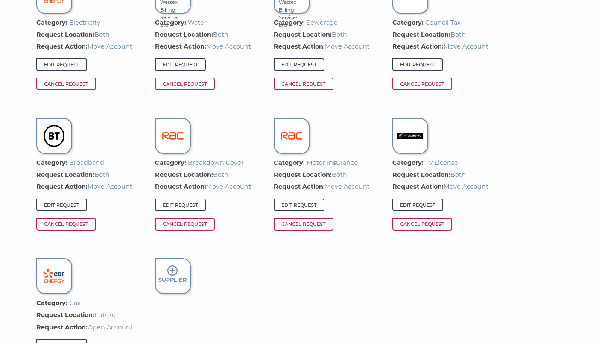
scroll to position [658, 0]
click at [182, 204] on link "Edit Request" at bounding box center [180, 205] width 51 height 13
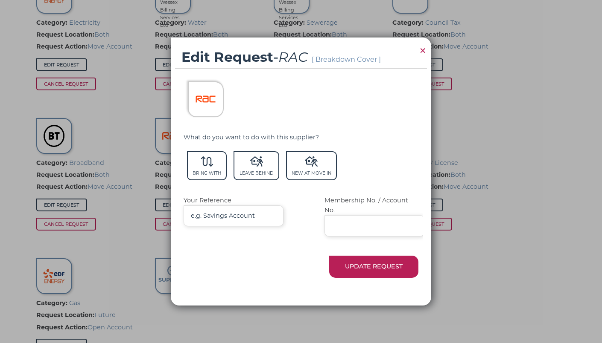
click at [210, 94] on img at bounding box center [205, 98] width 23 height 23
click at [201, 111] on img at bounding box center [205, 98] width 23 height 23
click at [421, 52] on span "×" at bounding box center [422, 50] width 8 height 17
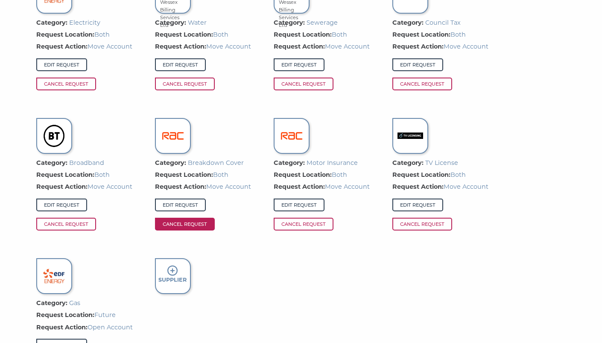
click at [192, 221] on span "Cancel Request" at bounding box center [185, 224] width 60 height 13
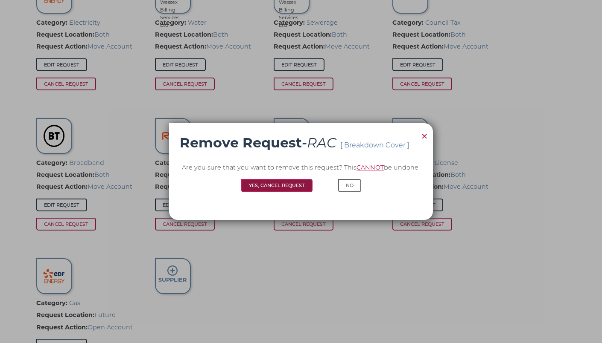
click at [280, 187] on button "Yes, Cancel Request" at bounding box center [276, 185] width 71 height 13
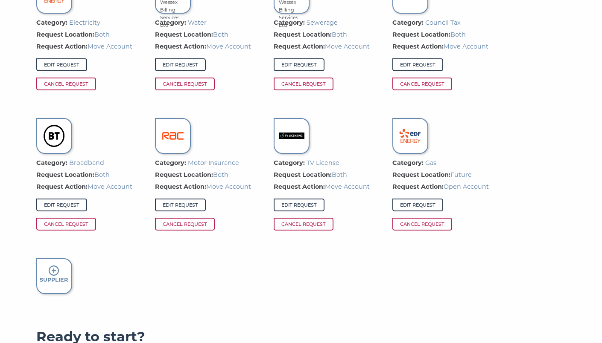
click at [44, 273] on div "Supplier" at bounding box center [54, 277] width 36 height 36
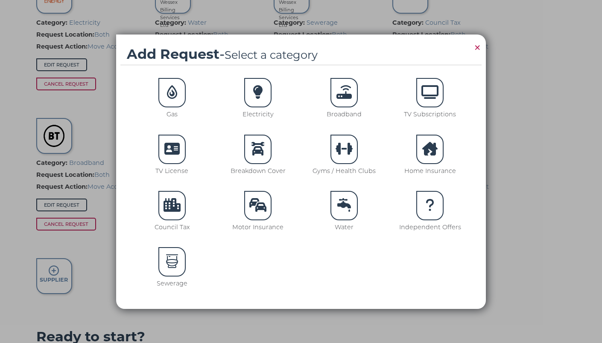
click at [266, 142] on div at bounding box center [257, 149] width 27 height 29
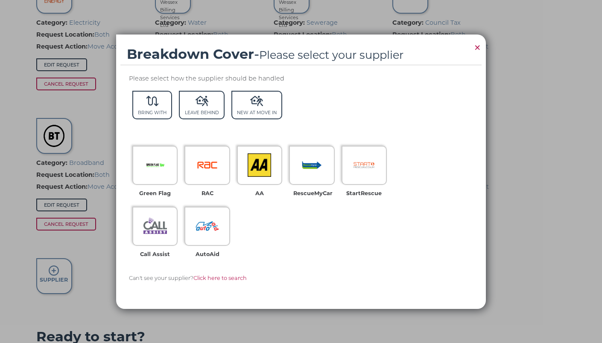
click at [262, 235] on div "Green Flag RAC AA RescueMyCar StartRescue Call Assist AutoAid" at bounding box center [266, 203] width 275 height 122
click at [268, 172] on img at bounding box center [258, 165] width 23 height 23
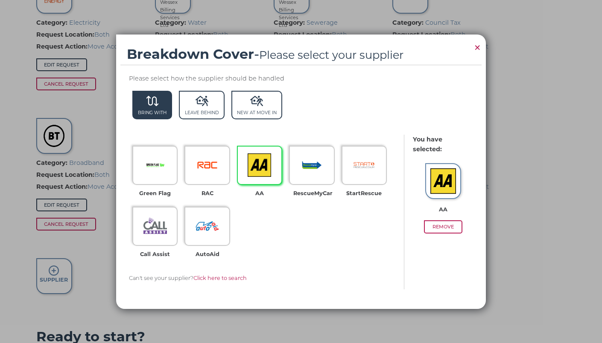
click at [154, 106] on span "Bring With" at bounding box center [152, 105] width 40 height 29
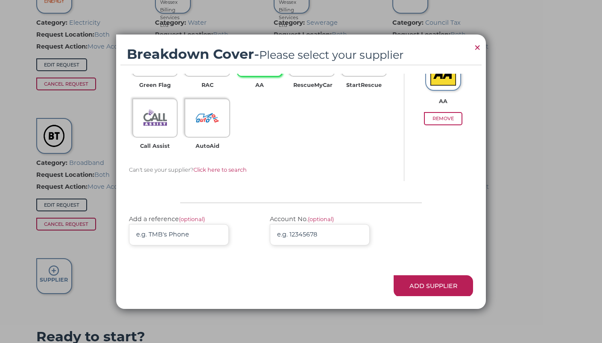
scroll to position [123, 0]
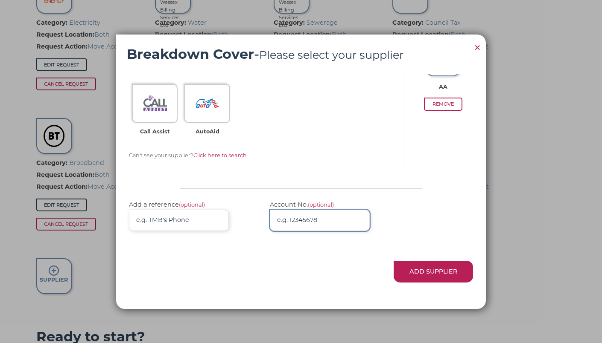
click at [312, 220] on input "Account No. (optional)" at bounding box center [320, 220] width 100 height 21
paste input "6356 0181 5000 2183"
type input "6356 0181 5000 2183"
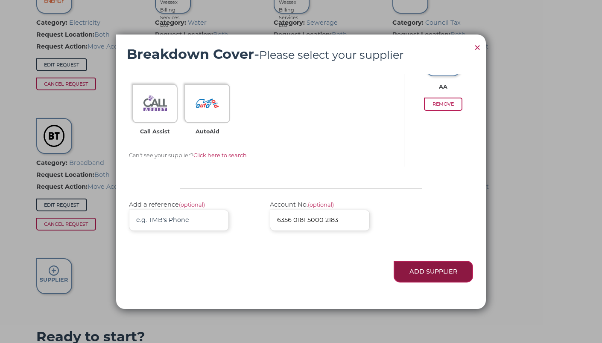
click at [444, 268] on button "Add Supplier" at bounding box center [432, 272] width 79 height 22
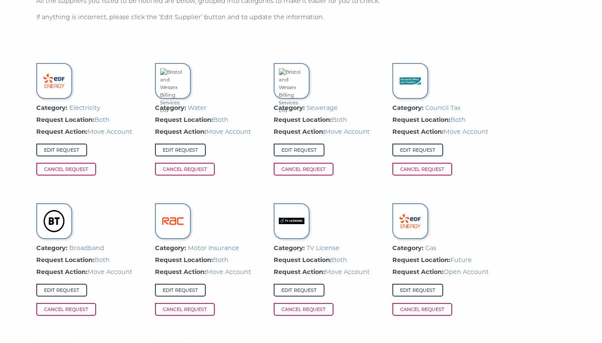
scroll to position [574, 0]
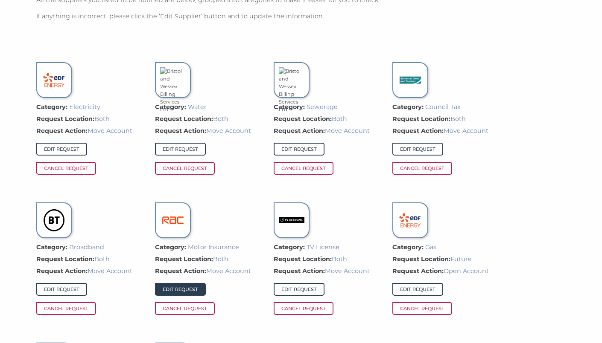
click at [180, 288] on link "Edit Request" at bounding box center [180, 289] width 51 height 13
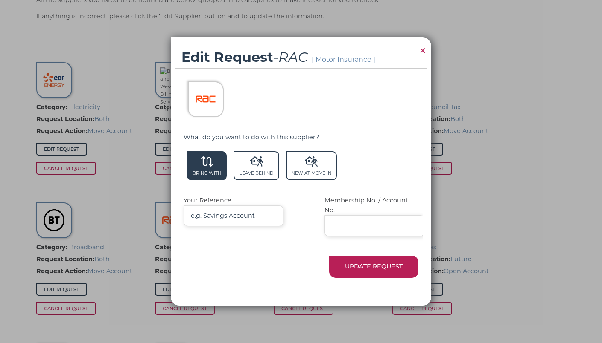
click at [206, 174] on span "Bring With" at bounding box center [207, 165] width 40 height 29
click at [367, 223] on input "Membership No. / Account No." at bounding box center [374, 225] width 100 height 21
paste input "137463730 01"
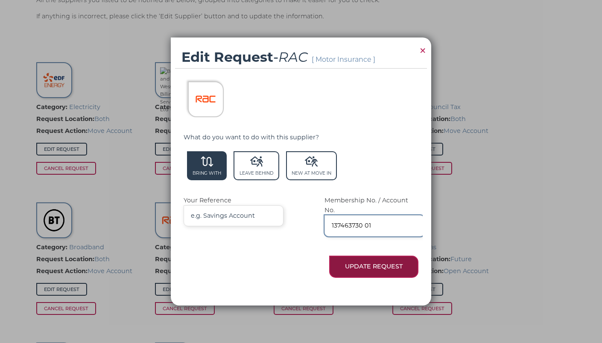
type input "137463730 01"
click at [386, 262] on button "Update Request" at bounding box center [373, 267] width 89 height 22
click at [363, 258] on button "Update Request" at bounding box center [373, 267] width 89 height 22
click at [355, 257] on button "Update Request" at bounding box center [373, 267] width 89 height 22
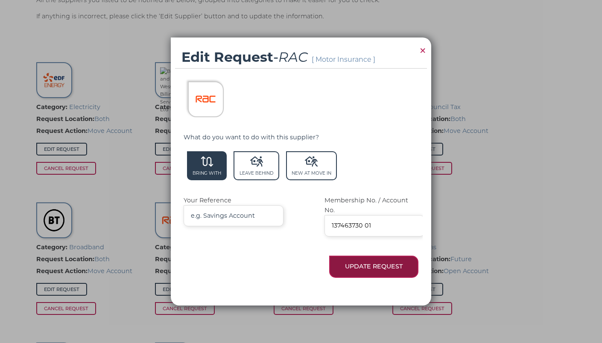
click at [355, 257] on button "Update Request" at bounding box center [373, 267] width 89 height 22
click at [283, 265] on p "Update Request" at bounding box center [300, 267] width 235 height 22
click at [356, 265] on button "Update Request" at bounding box center [373, 267] width 89 height 22
click at [422, 54] on span "×" at bounding box center [422, 50] width 8 height 17
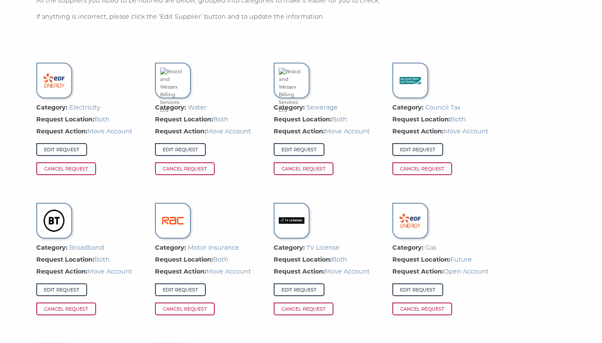
scroll to position [572, 0]
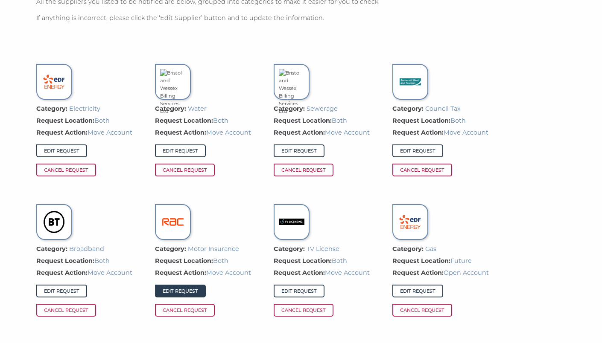
click at [185, 291] on link "Edit Request" at bounding box center [180, 291] width 51 height 13
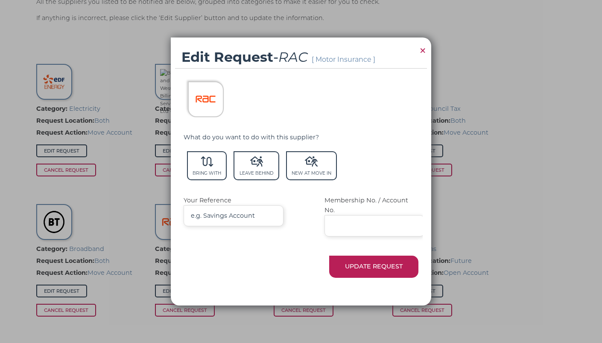
click at [204, 103] on img at bounding box center [205, 98] width 23 height 23
click at [206, 185] on div "Bring With Leave Behind New At Move In" at bounding box center [300, 167] width 235 height 33
click at [382, 227] on input "Membership No. / Account No." at bounding box center [374, 225] width 100 height 21
paste input "137463730 01"
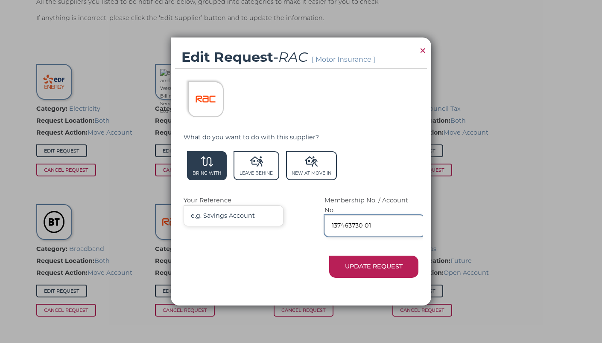
type input "137463730 01"
click at [210, 167] on icon at bounding box center [207, 162] width 12 height 10
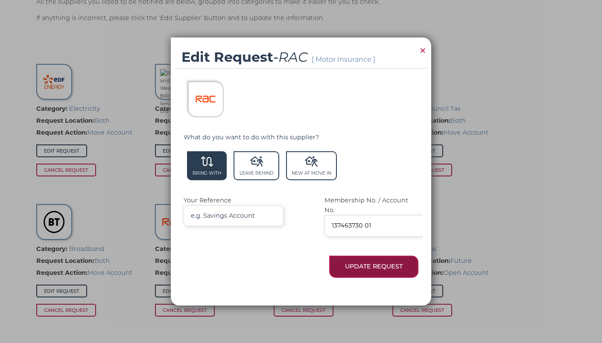
click at [370, 262] on button "Update Request" at bounding box center [373, 267] width 89 height 22
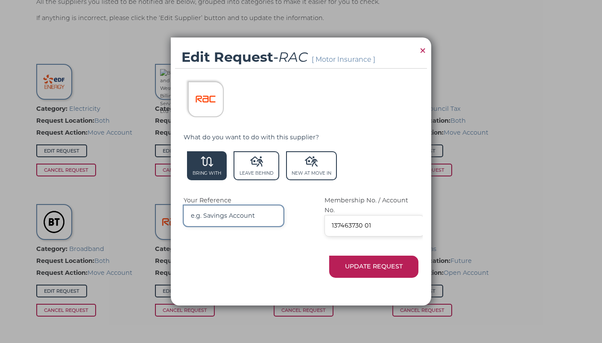
click at [269, 224] on input "Your Reference" at bounding box center [233, 216] width 100 height 21
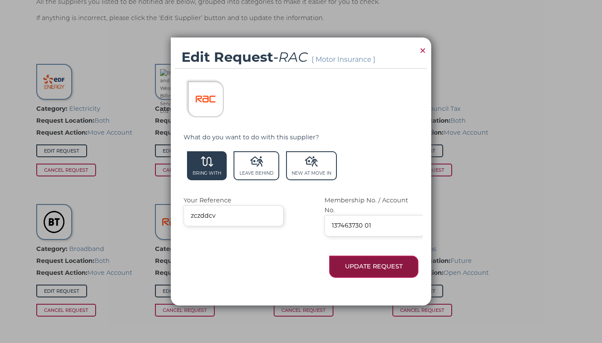
click at [385, 259] on button "Update Request" at bounding box center [373, 267] width 89 height 22
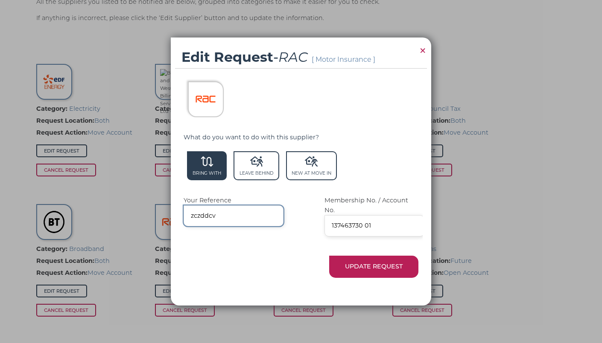
click at [244, 218] on input "zczddcv" at bounding box center [233, 216] width 100 height 21
type input "z"
click at [216, 166] on span "Bring With" at bounding box center [207, 165] width 40 height 29
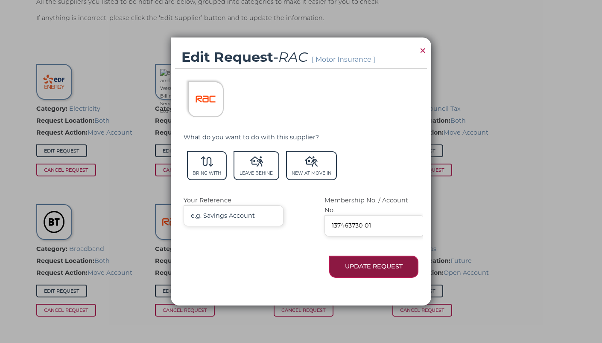
click at [382, 270] on button "Update Request" at bounding box center [373, 267] width 89 height 22
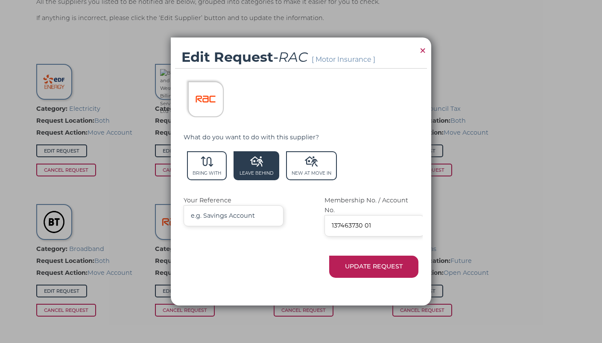
click at [254, 176] on span "Leave Behind" at bounding box center [255, 165] width 45 height 29
click at [381, 262] on button "Update Request" at bounding box center [373, 267] width 89 height 22
click at [194, 175] on span "Bring With" at bounding box center [207, 165] width 40 height 29
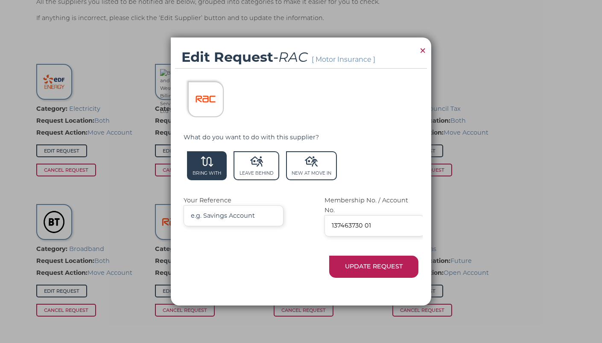
click at [205, 102] on img at bounding box center [205, 98] width 23 height 23
click at [422, 56] on span "×" at bounding box center [422, 50] width 8 height 17
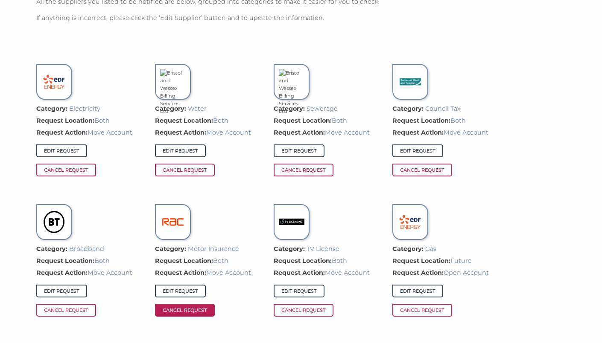
click at [197, 309] on span "Cancel Request" at bounding box center [185, 310] width 60 height 13
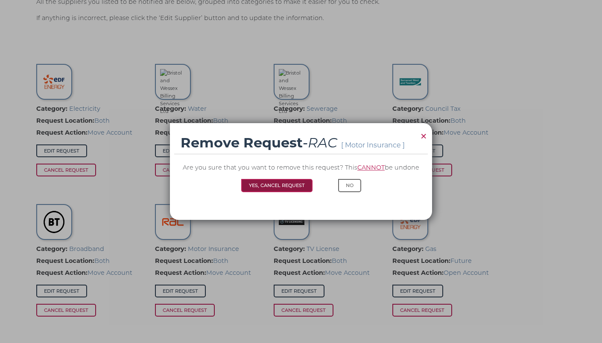
click at [288, 184] on button "Yes, Cancel Request" at bounding box center [276, 185] width 71 height 13
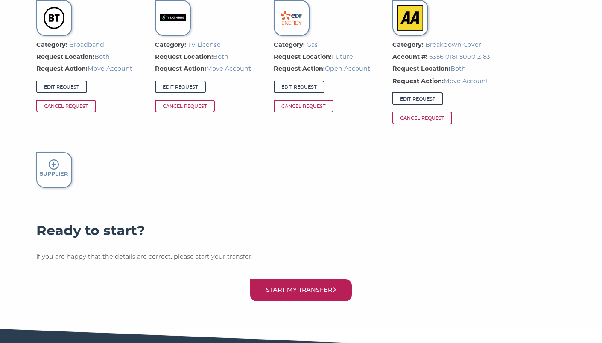
scroll to position [806, 0]
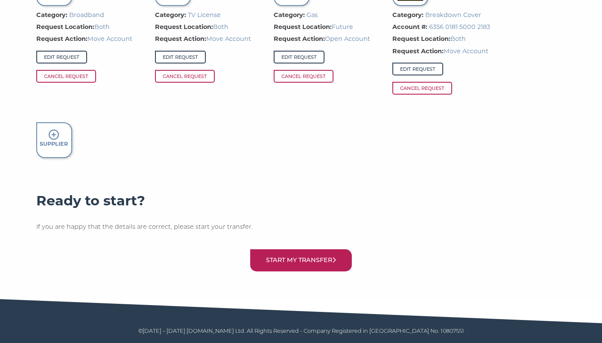
click at [56, 137] on icon at bounding box center [54, 135] width 10 height 10
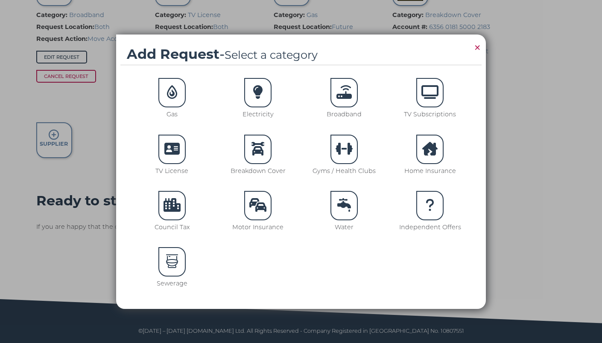
click at [258, 203] on icon at bounding box center [257, 205] width 17 height 14
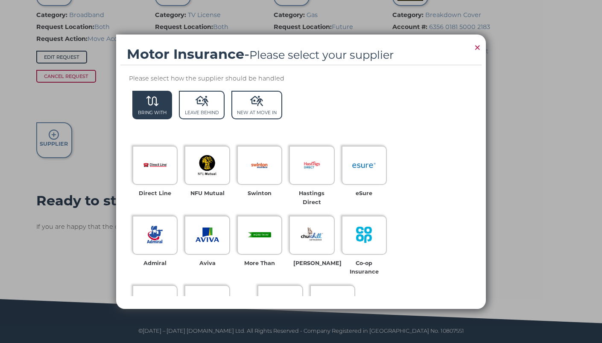
click at [154, 107] on span "Bring With" at bounding box center [152, 105] width 40 height 29
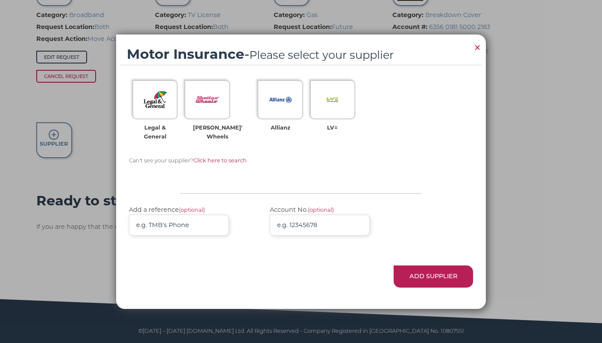
scroll to position [210, 0]
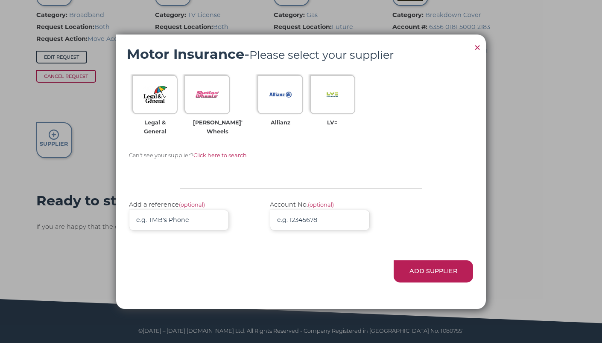
click at [220, 155] on span "Click here to search" at bounding box center [219, 155] width 53 height 6
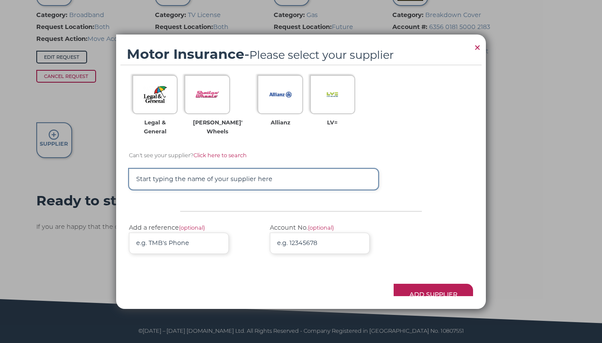
click at [186, 175] on input "text" at bounding box center [253, 179] width 249 height 21
type input "RAC"
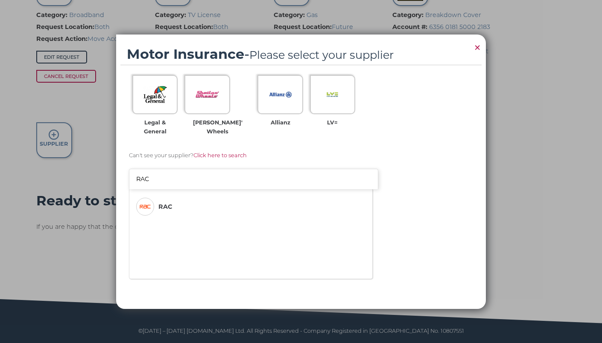
click at [158, 206] on span "RAC" at bounding box center [165, 207] width 14 height 10
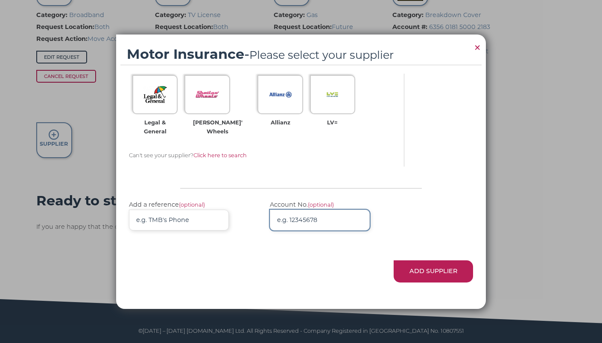
click at [325, 216] on input "Account No. (optional)" at bounding box center [320, 220] width 100 height 21
paste input "137463730 01"
type input "137463730 01"
click at [418, 214] on p "Add a reference (optional) Account No. (optional) 137463730 01" at bounding box center [301, 216] width 344 height 33
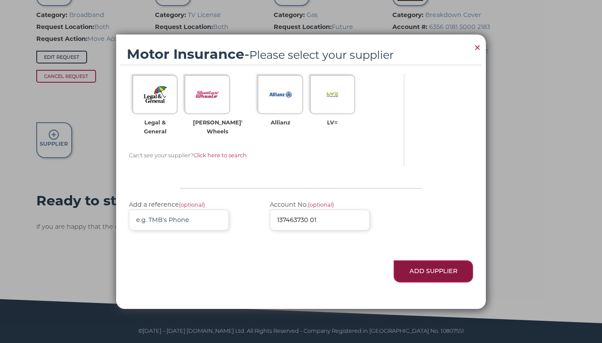
click at [416, 273] on button "Add Supplier" at bounding box center [432, 272] width 79 height 22
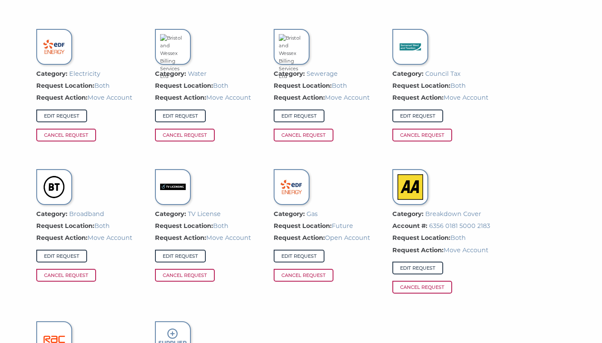
scroll to position [606, 0]
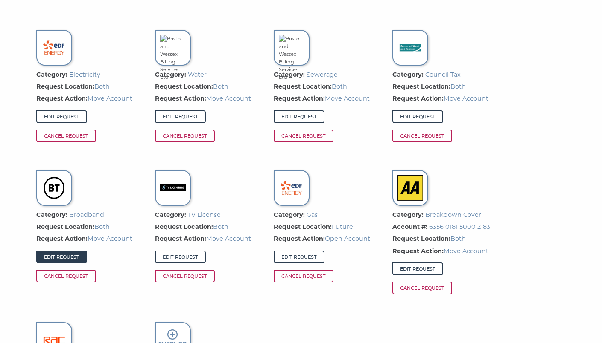
click at [72, 256] on link "Edit Request" at bounding box center [61, 257] width 51 height 13
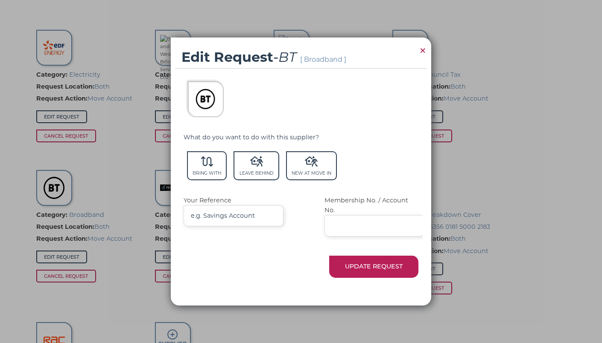
click at [424, 53] on span "×" at bounding box center [422, 50] width 8 height 17
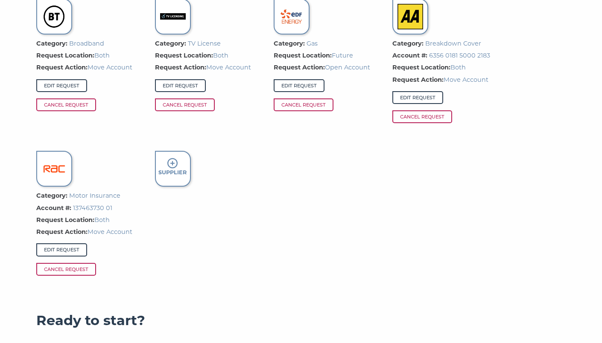
scroll to position [781, 0]
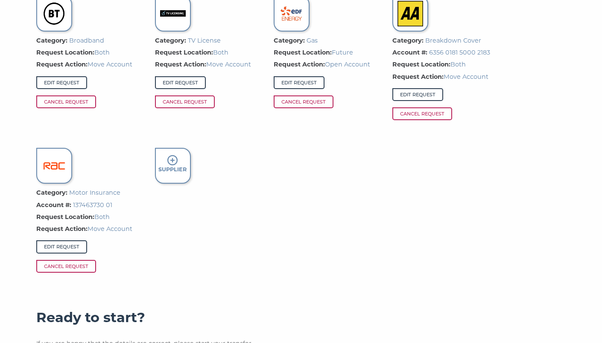
click at [169, 166] on strong "Supplier" at bounding box center [172, 169] width 28 height 6
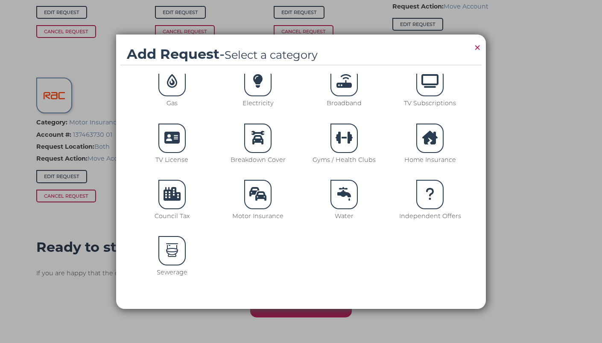
scroll to position [0, 0]
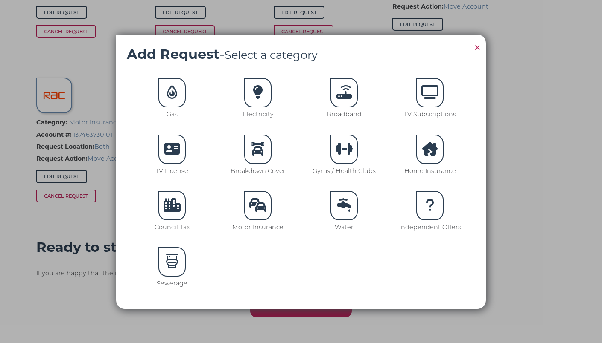
click at [283, 255] on div "Gas Electricity Broadband TV Subscriptions TV License Breakdown Cover Gyms / He…" at bounding box center [301, 187] width 344 height 226
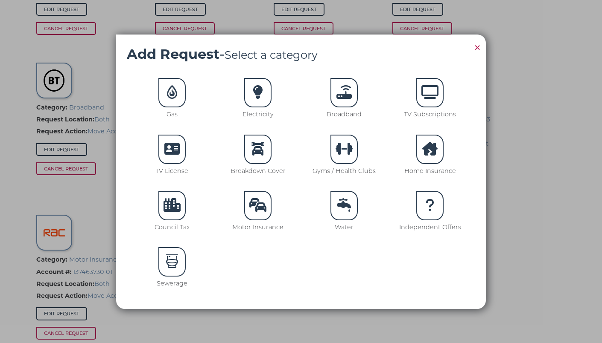
scroll to position [712, 0]
click at [477, 46] on span "×" at bounding box center [477, 47] width 8 height 17
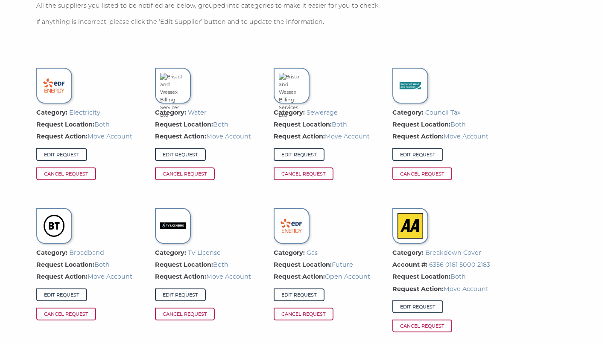
scroll to position [568, 0]
click at [70, 293] on link "Edit Request" at bounding box center [61, 295] width 51 height 13
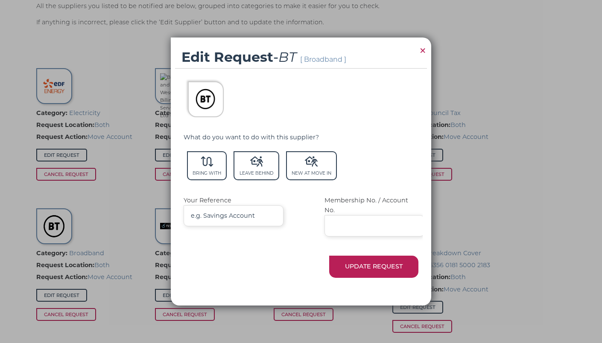
click at [199, 105] on img at bounding box center [205, 98] width 23 height 23
click at [208, 167] on icon at bounding box center [207, 162] width 13 height 10
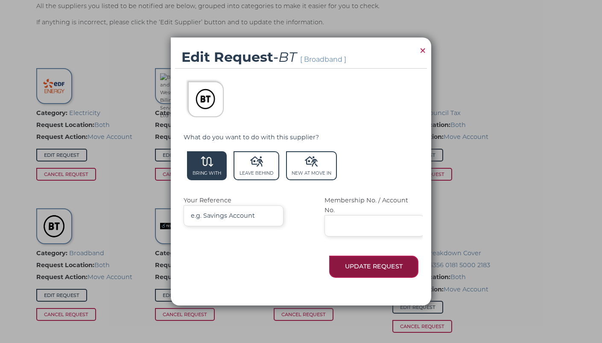
click at [373, 263] on button "Update Request" at bounding box center [373, 267] width 89 height 22
click at [423, 55] on span "×" at bounding box center [422, 50] width 8 height 17
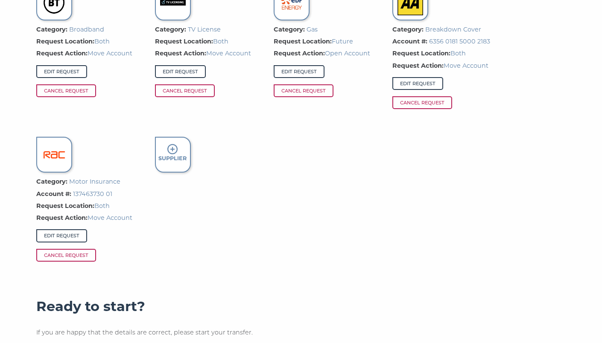
scroll to position [799, 0]
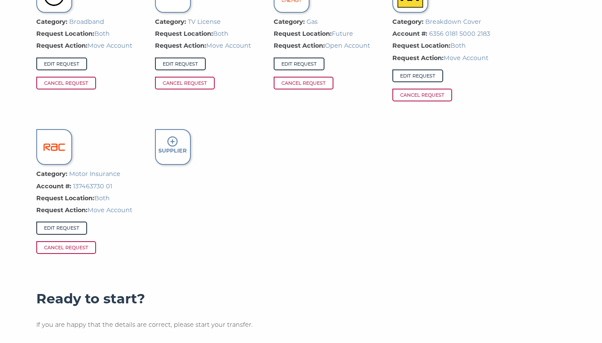
click at [175, 145] on icon at bounding box center [172, 142] width 10 height 10
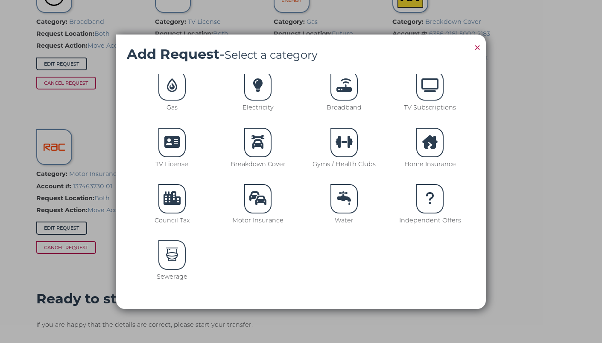
scroll to position [0, 0]
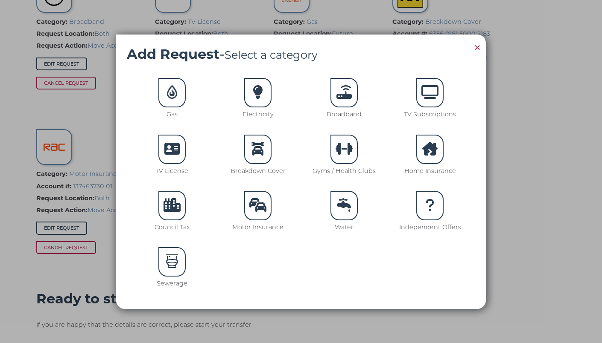
click at [477, 48] on span "×" at bounding box center [477, 47] width 8 height 17
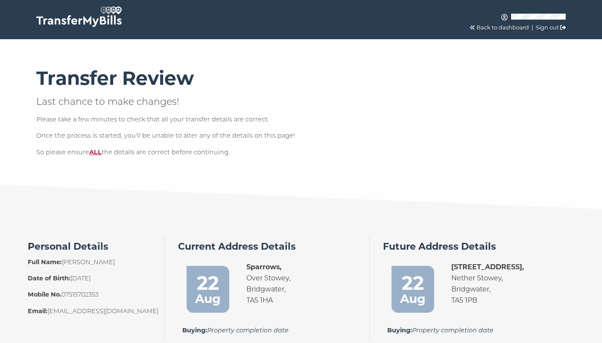
click at [488, 29] on link "Back to dashboard" at bounding box center [502, 27] width 52 height 6
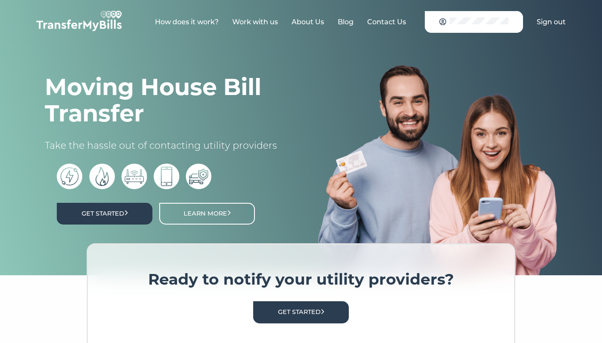
click at [123, 216] on link "Get Started" at bounding box center [105, 214] width 96 height 22
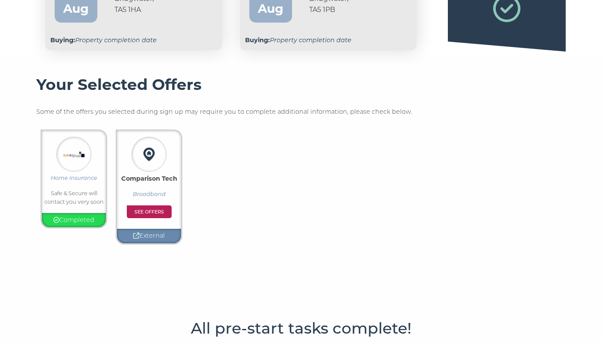
scroll to position [115, 0]
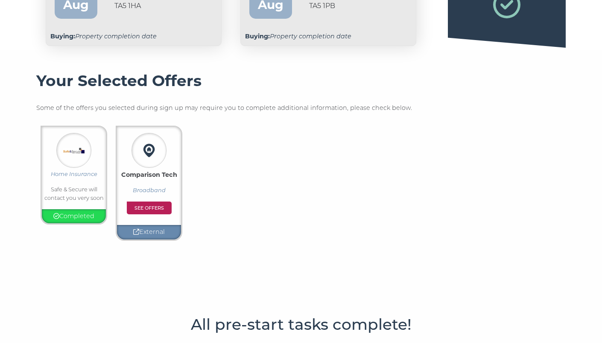
click at [54, 216] on icon at bounding box center [56, 216] width 6 height 6
click at [57, 216] on icon at bounding box center [56, 216] width 6 height 6
click at [76, 218] on p "Completed" at bounding box center [74, 217] width 60 height 10
click at [150, 157] on img at bounding box center [149, 151] width 30 height 30
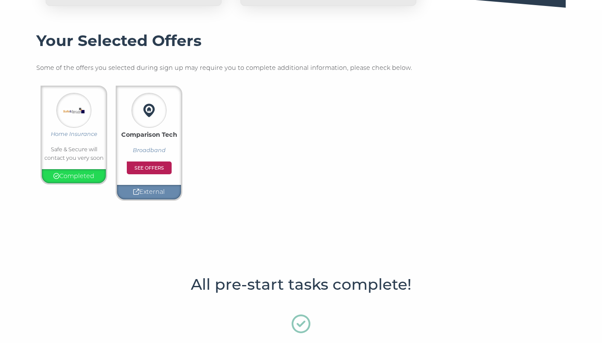
scroll to position [155, 0]
click at [77, 174] on p "Completed" at bounding box center [74, 176] width 60 height 10
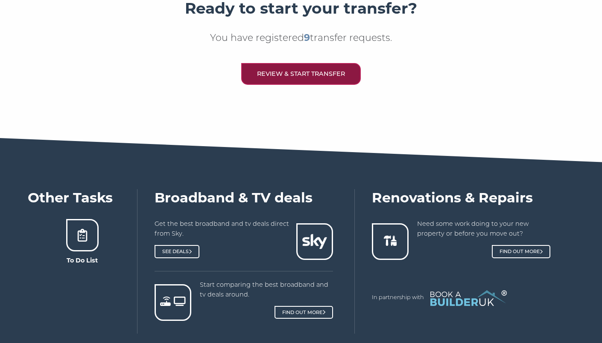
scroll to position [517, 0]
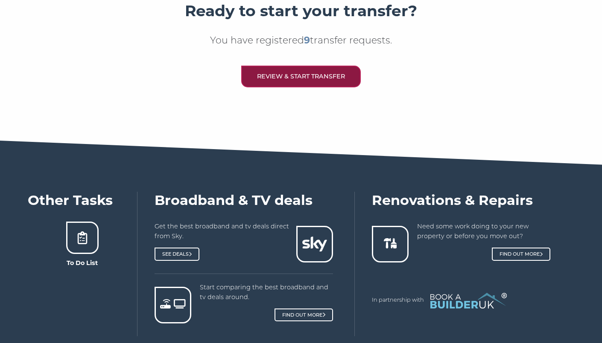
click at [305, 73] on link "Review & Start Transfer" at bounding box center [300, 77] width 119 height 22
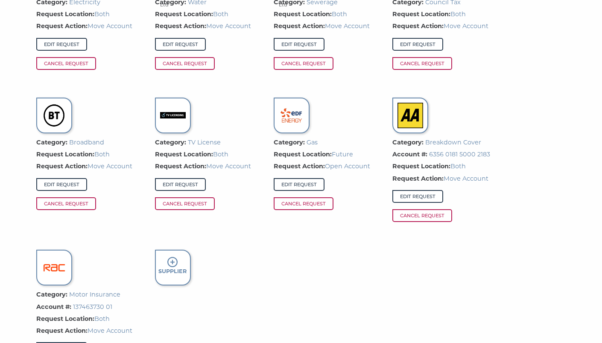
scroll to position [680, 0]
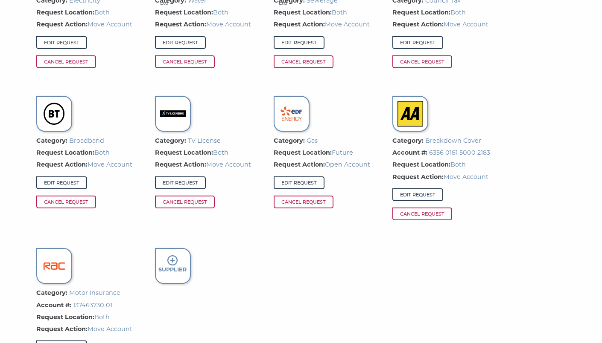
click at [173, 259] on icon at bounding box center [172, 261] width 10 height 10
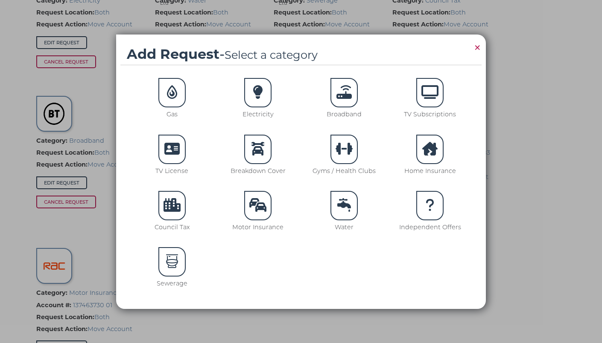
click at [344, 94] on icon at bounding box center [343, 92] width 15 height 14
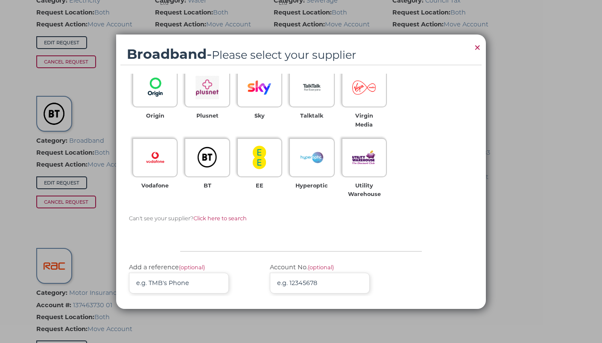
scroll to position [78, 0]
click at [475, 44] on span "×" at bounding box center [477, 47] width 8 height 17
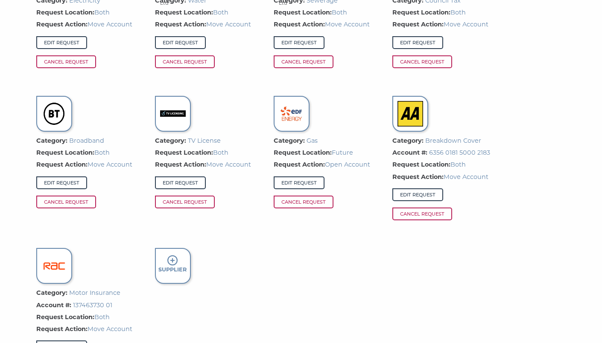
click at [262, 266] on div "Category: Electricity Request Location: Both Request Action: Move Account Edit …" at bounding box center [300, 165] width 529 height 445
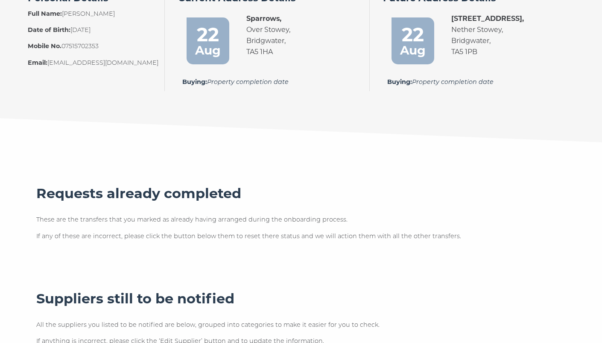
scroll to position [0, 0]
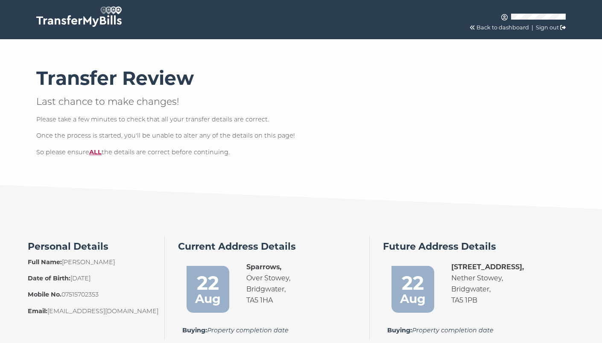
click at [507, 26] on link "Back to dashboard" at bounding box center [502, 27] width 52 height 6
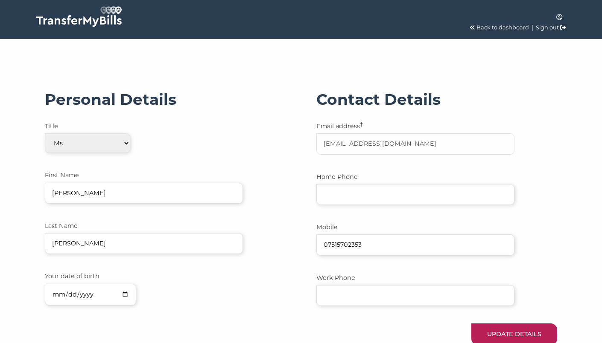
select select "2"
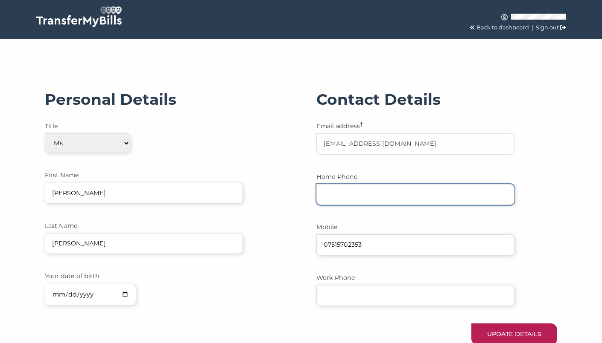
click at [364, 197] on input "Home Phone" at bounding box center [415, 194] width 198 height 21
click at [333, 189] on input "Home Phone" at bounding box center [415, 194] width 198 height 21
click at [363, 189] on input "01278" at bounding box center [415, 194] width 198 height 21
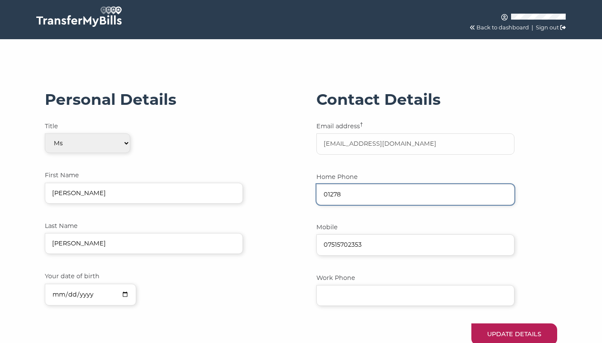
paste input "733595"
type input "01278 733595"
click at [291, 189] on div "Personal Details Title Please Select One Mr Mrs Ms Miss Dr Mx First Name Annie …" at bounding box center [165, 221] width 258 height 279
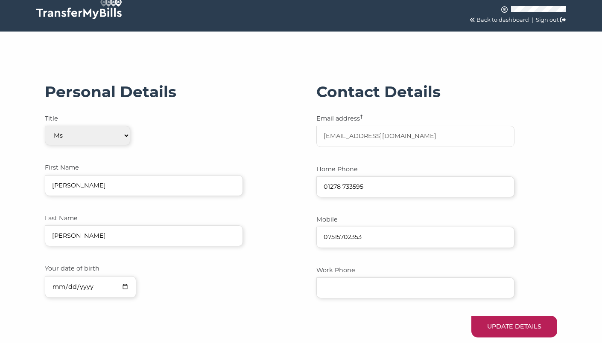
scroll to position [6, 0]
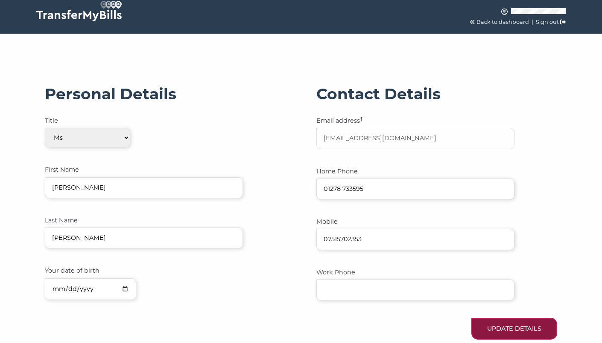
click at [483, 326] on button "UPDATE DETAILS" at bounding box center [514, 329] width 86 height 22
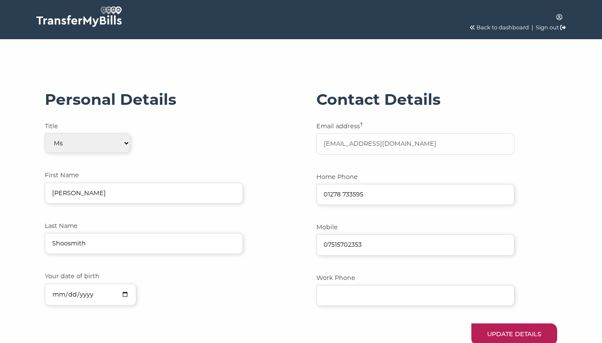
select select "2"
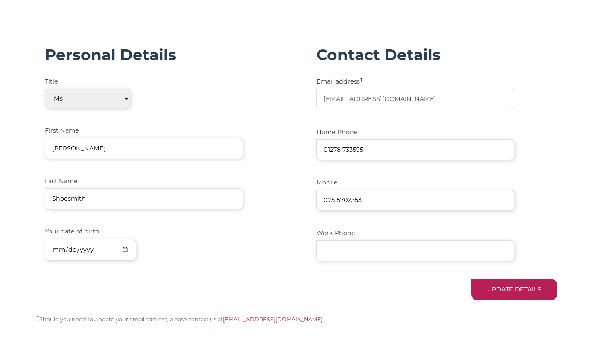
scroll to position [44, 0]
click at [501, 296] on button "UPDATE DETAILS" at bounding box center [514, 290] width 86 height 22
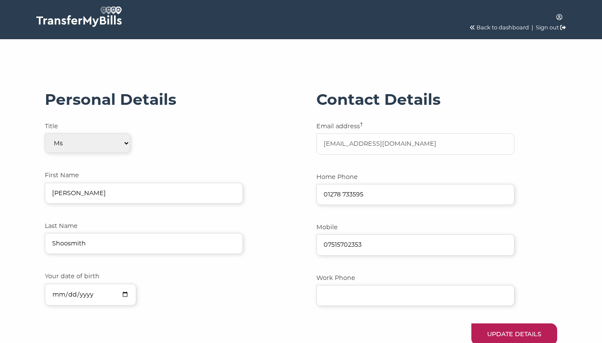
select select "2"
click at [505, 27] on link "Back to dashboard" at bounding box center [502, 27] width 52 height 6
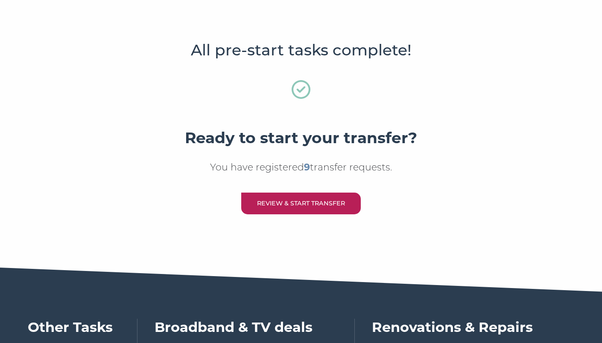
scroll to position [397, 0]
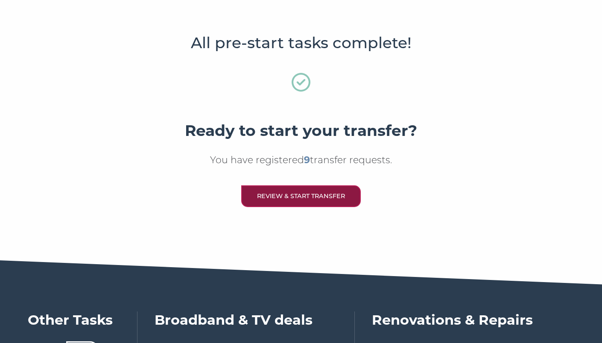
click at [314, 197] on link "Review & Start Transfer" at bounding box center [300, 197] width 119 height 22
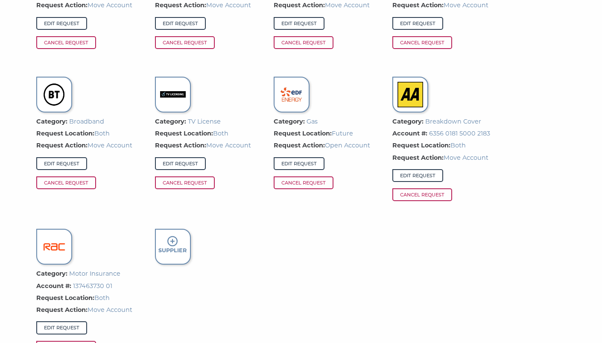
scroll to position [701, 0]
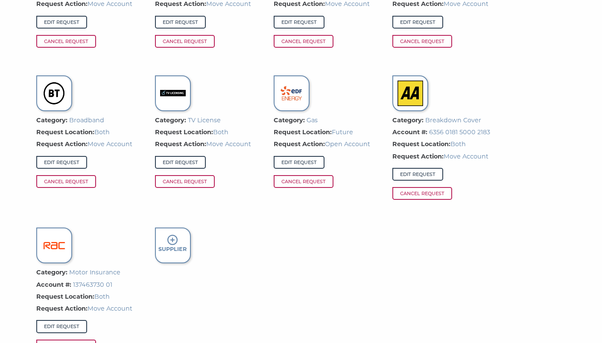
click at [177, 241] on icon at bounding box center [172, 240] width 10 height 10
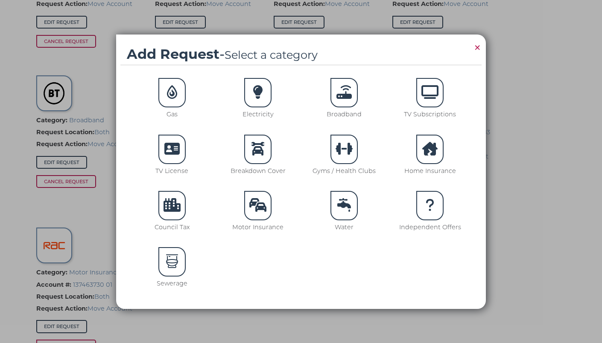
click at [174, 208] on icon at bounding box center [171, 205] width 17 height 14
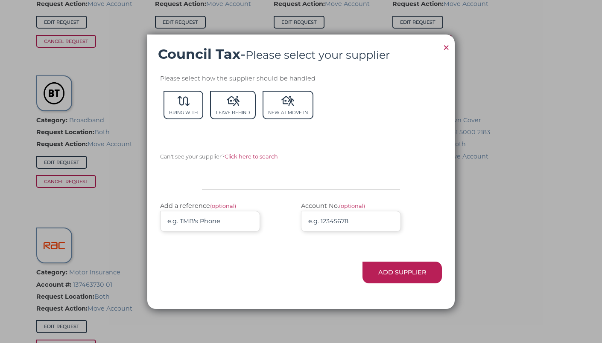
click at [448, 42] on span "×" at bounding box center [446, 47] width 8 height 17
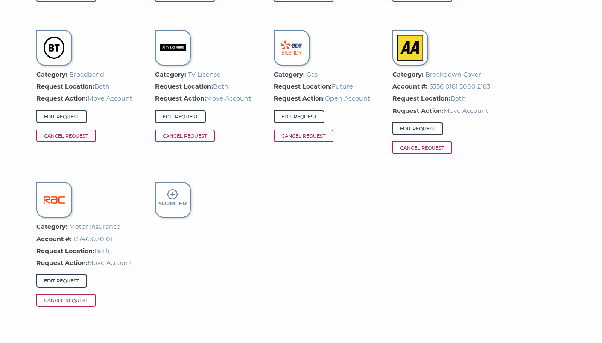
scroll to position [749, 0]
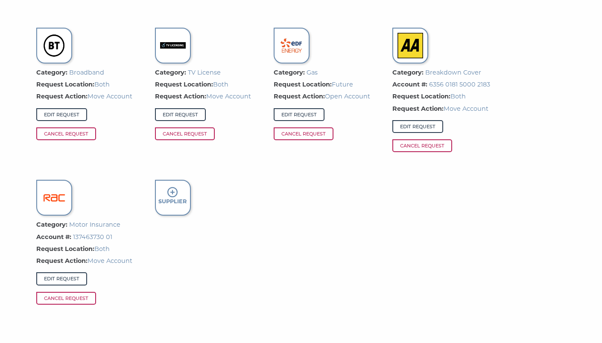
click at [172, 198] on strong "Supplier" at bounding box center [172, 201] width 28 height 6
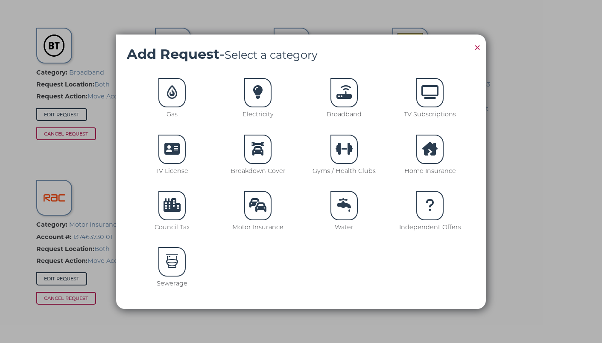
click at [478, 45] on span "×" at bounding box center [477, 47] width 8 height 17
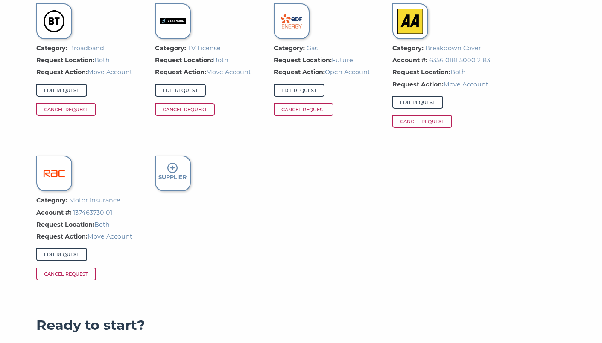
scroll to position [785, 0]
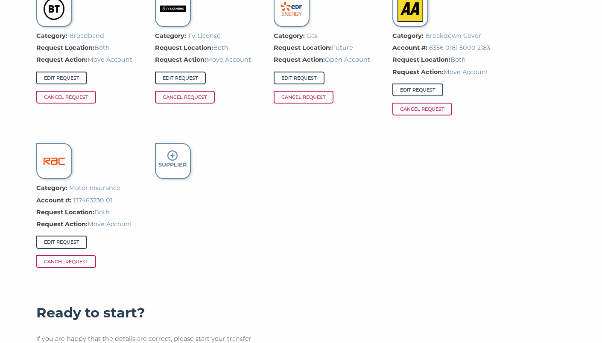
click at [175, 163] on strong "Supplier" at bounding box center [172, 165] width 28 height 6
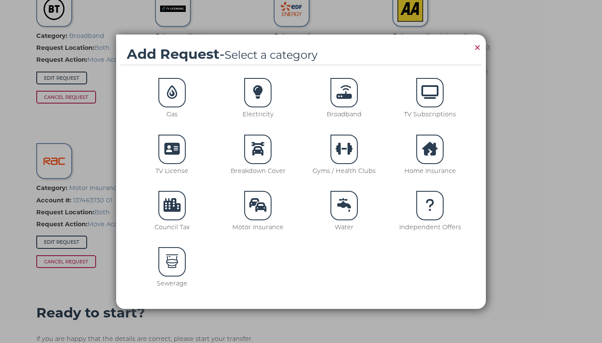
click at [427, 149] on icon at bounding box center [429, 149] width 15 height 14
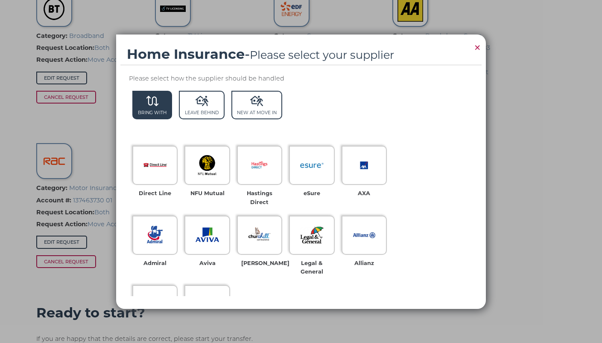
click at [148, 102] on icon at bounding box center [152, 101] width 13 height 10
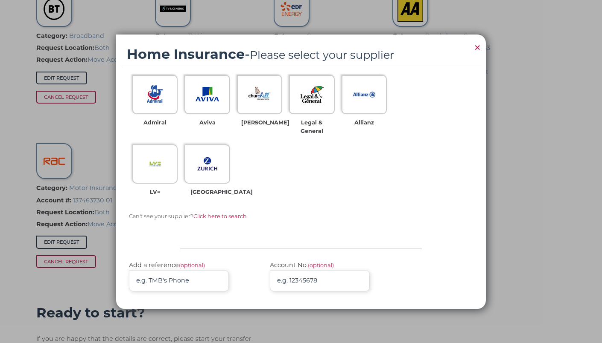
scroll to position [137, 0]
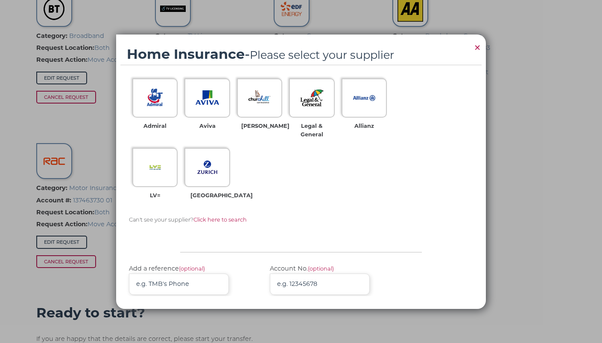
click at [225, 218] on span "Click here to search" at bounding box center [219, 220] width 53 height 6
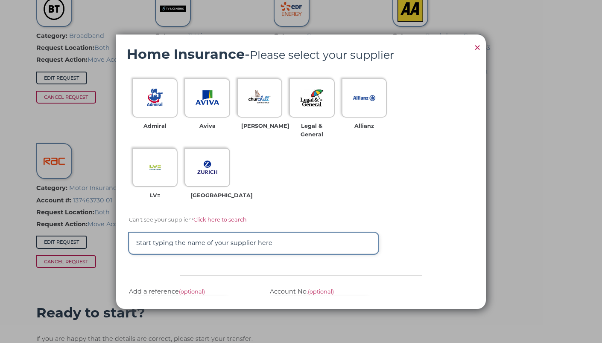
click at [205, 241] on input "text" at bounding box center [253, 243] width 249 height 21
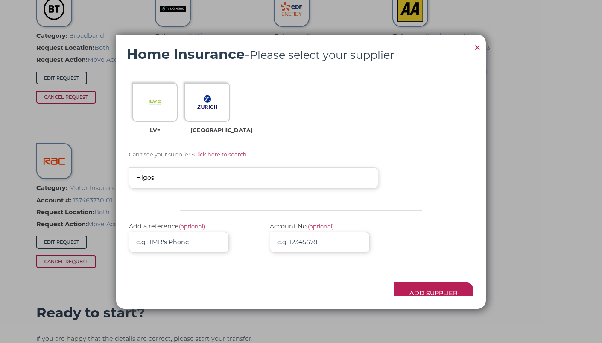
scroll to position [224, 0]
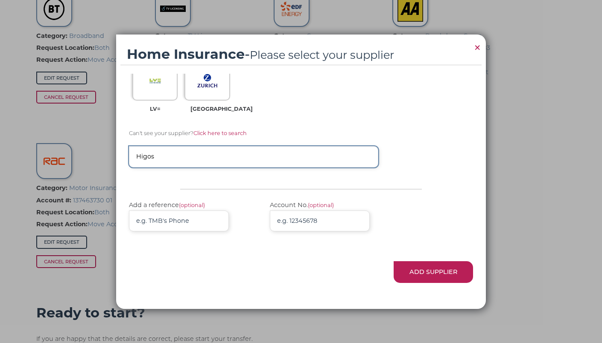
click at [196, 157] on input "Higos" at bounding box center [253, 156] width 249 height 21
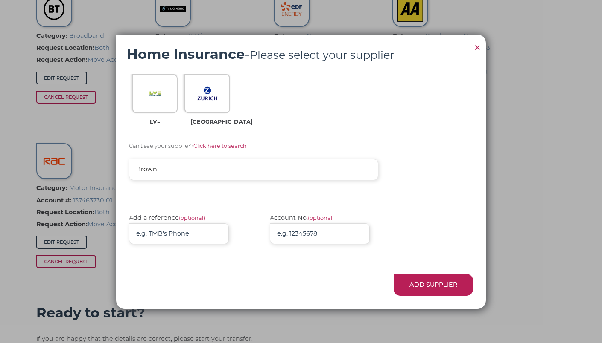
scroll to position [212, 0]
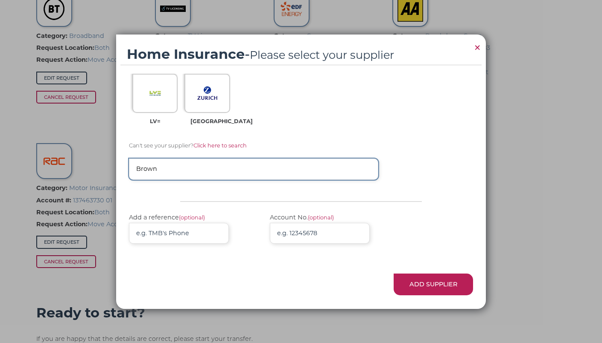
click at [202, 165] on input "Brown" at bounding box center [253, 169] width 249 height 21
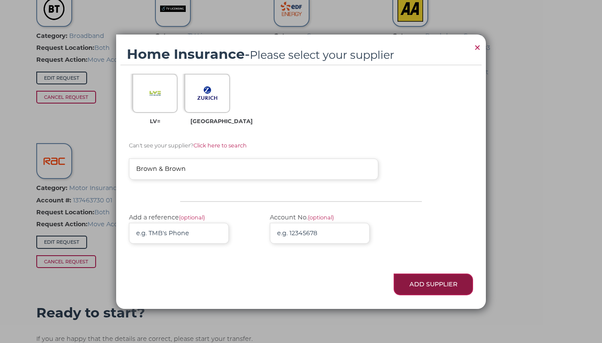
click at [433, 281] on button "Add Supplier" at bounding box center [432, 285] width 79 height 22
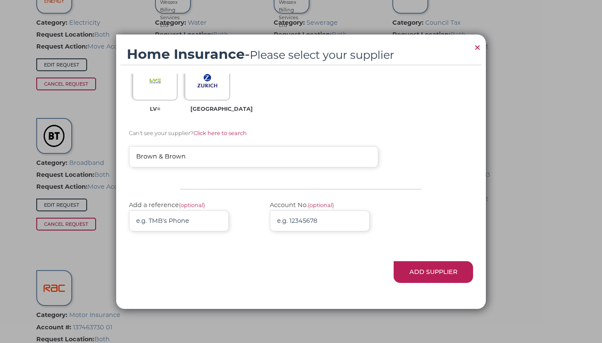
scroll to position [897, 0]
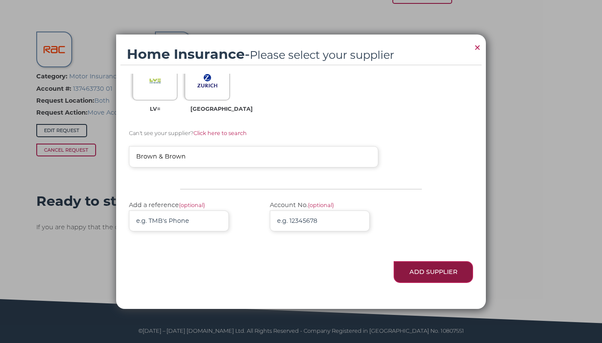
click at [432, 268] on button "Add Supplier" at bounding box center [432, 273] width 79 height 22
click at [548, 219] on div "Home Insurance - Please select your supplier × Please select how the supplier s…" at bounding box center [301, 171] width 602 height 343
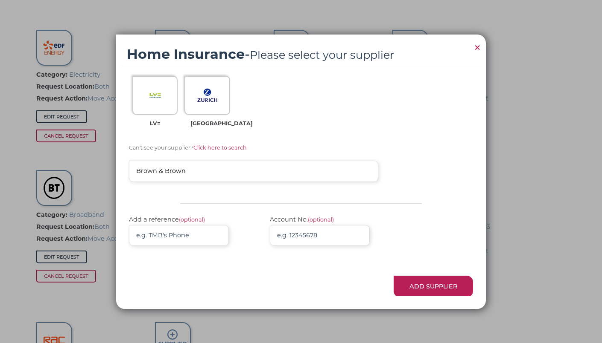
scroll to position [224, 0]
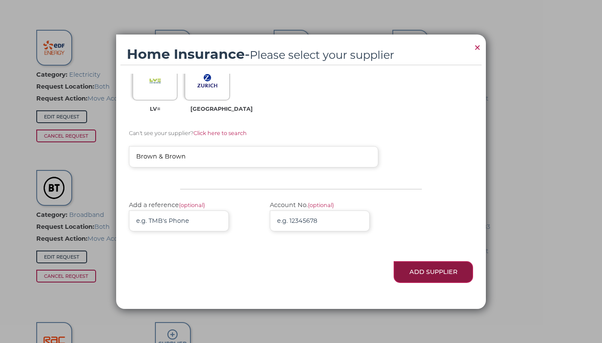
click at [423, 272] on button "Add Supplier" at bounding box center [432, 273] width 79 height 22
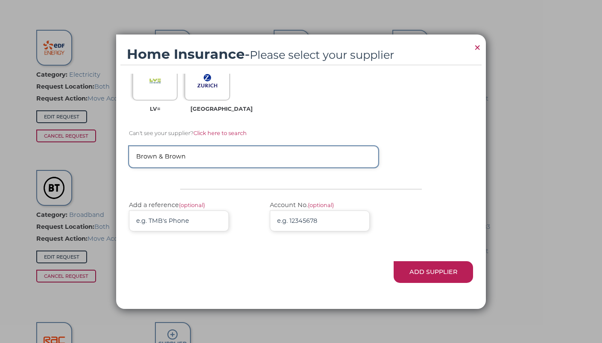
click at [159, 152] on input "Brown & Brown" at bounding box center [253, 156] width 249 height 21
click at [161, 154] on input "Brown & Brown" at bounding box center [253, 156] width 249 height 21
type input "Brown and Brown"
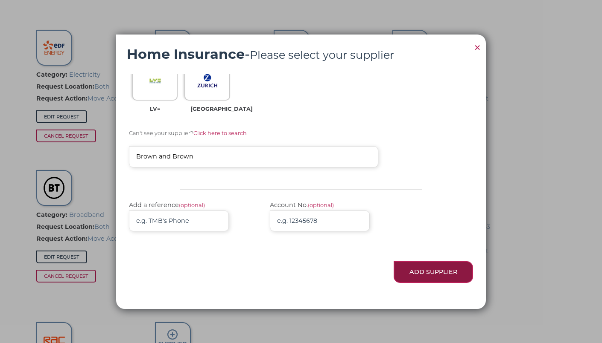
click at [430, 270] on button "Add Supplier" at bounding box center [432, 273] width 79 height 22
click at [477, 46] on span "×" at bounding box center [477, 47] width 8 height 17
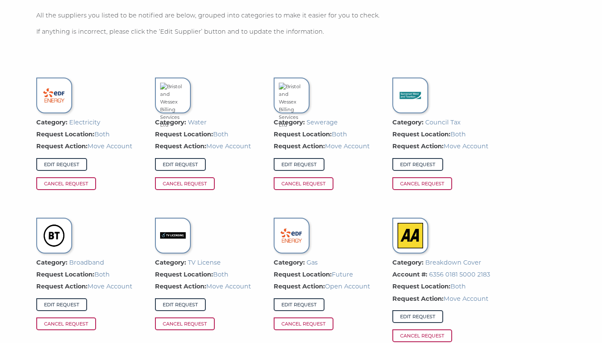
scroll to position [559, 0]
click at [185, 166] on link "Edit Request" at bounding box center [180, 164] width 51 height 13
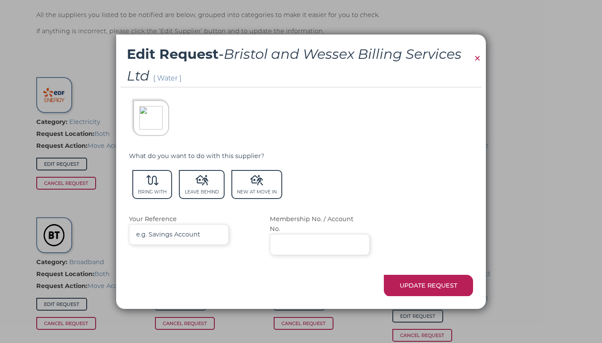
click at [157, 119] on img at bounding box center [150, 117] width 23 height 23
click at [148, 107] on img at bounding box center [150, 117] width 23 height 23
click at [145, 122] on img at bounding box center [150, 117] width 23 height 23
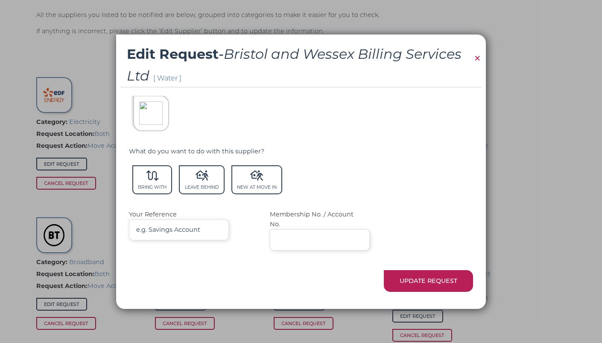
scroll to position [0, 0]
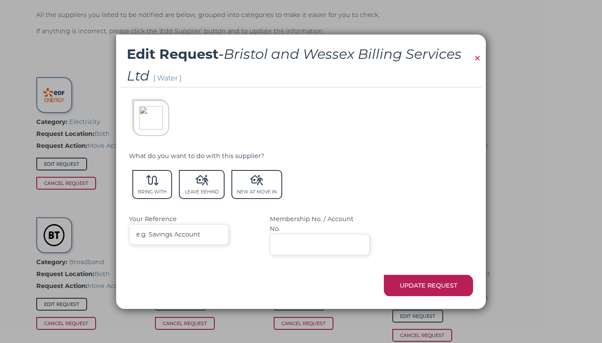
click at [477, 56] on span "×" at bounding box center [477, 58] width 8 height 17
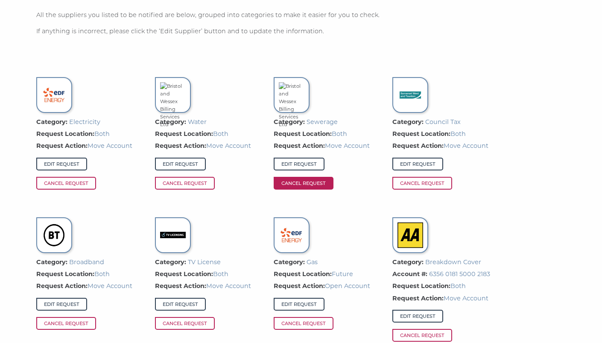
click at [302, 183] on span "Cancel Request" at bounding box center [303, 183] width 60 height 13
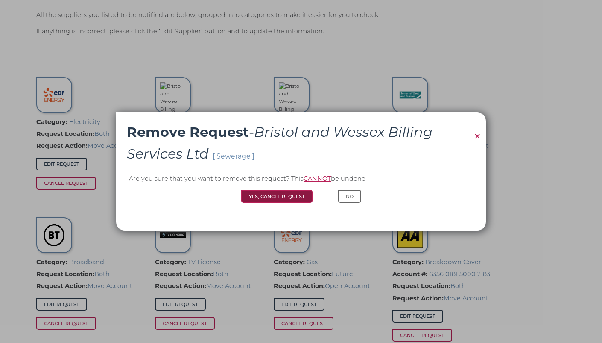
click at [283, 195] on button "Yes, Cancel Request" at bounding box center [276, 196] width 71 height 13
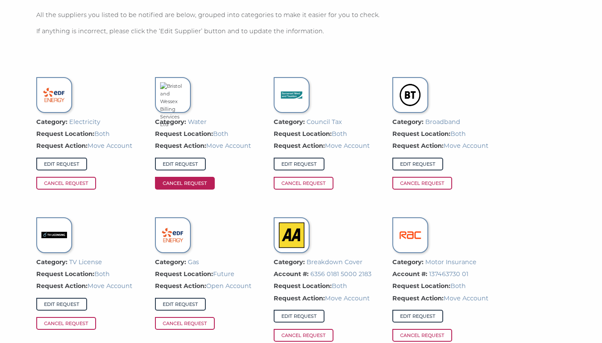
click at [190, 180] on span "Cancel Request" at bounding box center [185, 183] width 60 height 13
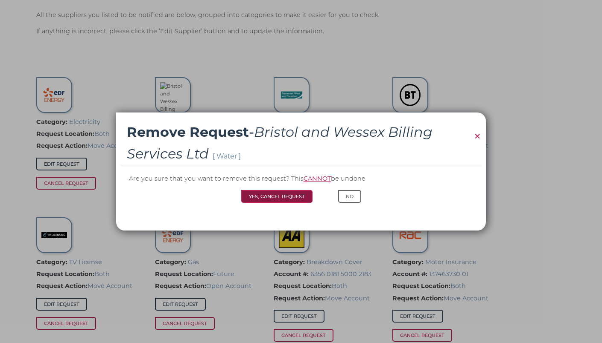
click at [287, 197] on button "Yes, Cancel Request" at bounding box center [276, 196] width 71 height 13
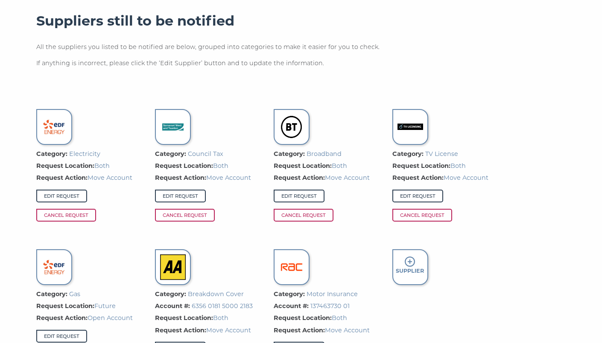
scroll to position [527, 0]
click at [410, 264] on icon at bounding box center [409, 261] width 10 height 10
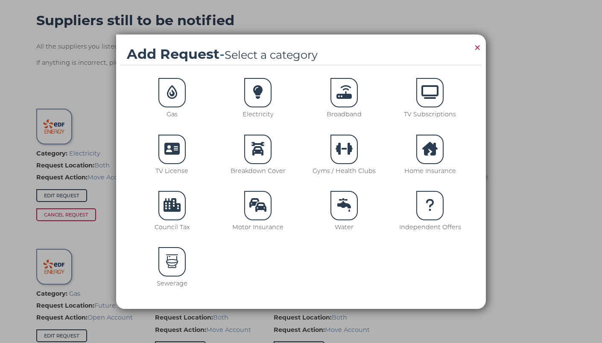
click at [348, 209] on icon at bounding box center [344, 205] width 14 height 14
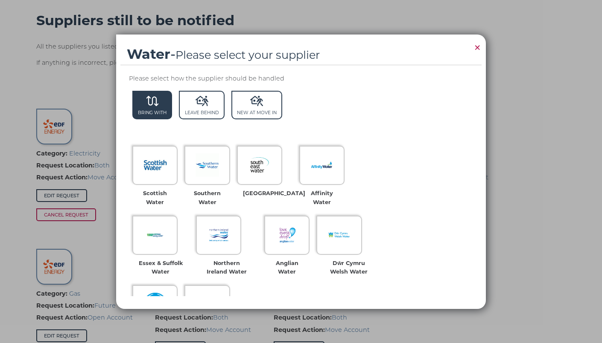
click at [156, 110] on span "Bring With" at bounding box center [152, 113] width 29 height 6
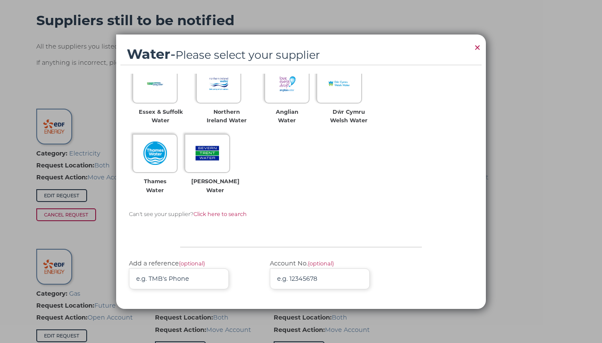
scroll to position [154, 0]
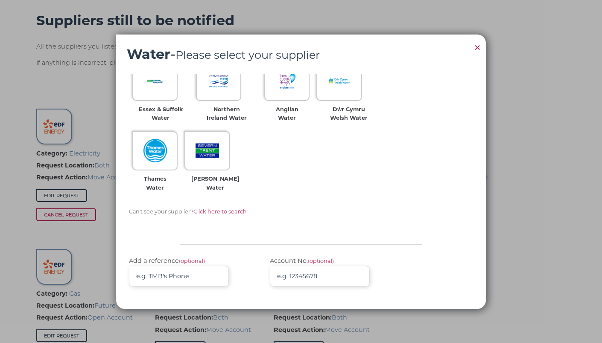
click at [237, 211] on span "Click here to search" at bounding box center [219, 212] width 53 height 6
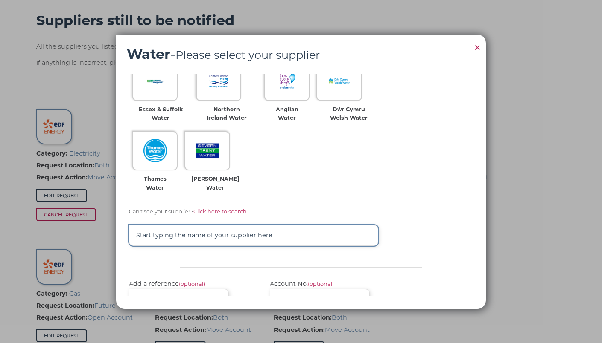
click at [171, 234] on input "text" at bounding box center [253, 235] width 249 height 21
type input "[PERSON_NAME]"
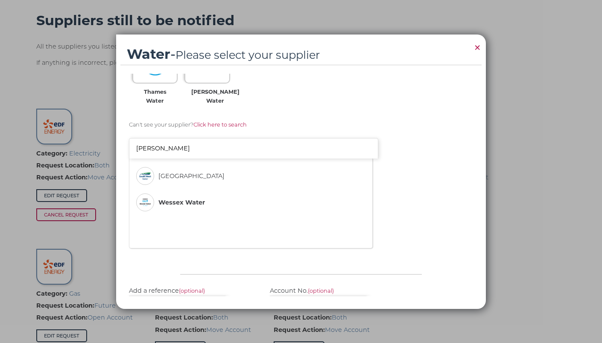
click at [177, 201] on span "Wessex Water" at bounding box center [181, 203] width 46 height 10
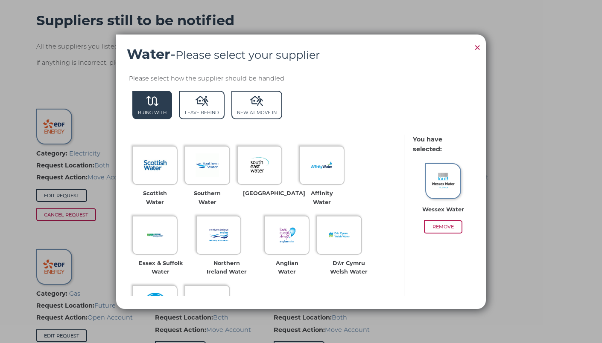
scroll to position [210, 0]
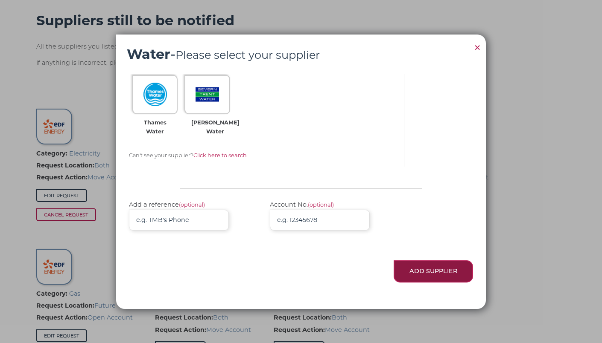
click at [424, 274] on button "Add Supplier" at bounding box center [432, 272] width 79 height 22
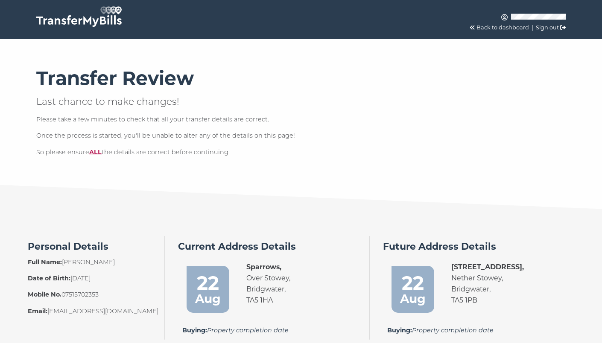
click at [502, 26] on link "Back to dashboard" at bounding box center [502, 27] width 52 height 6
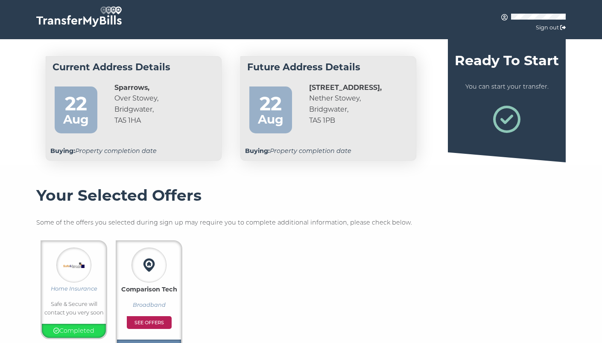
click at [75, 20] on img at bounding box center [78, 16] width 85 height 20
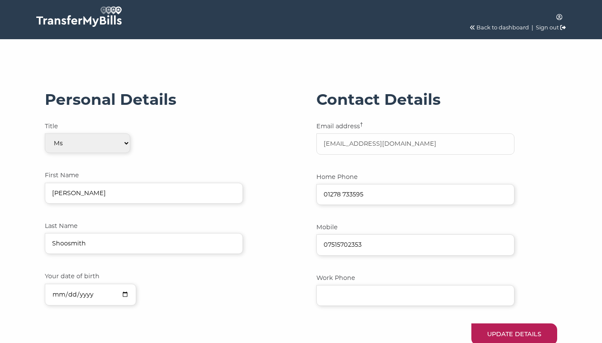
select select "2"
click at [90, 18] on img at bounding box center [78, 16] width 85 height 20
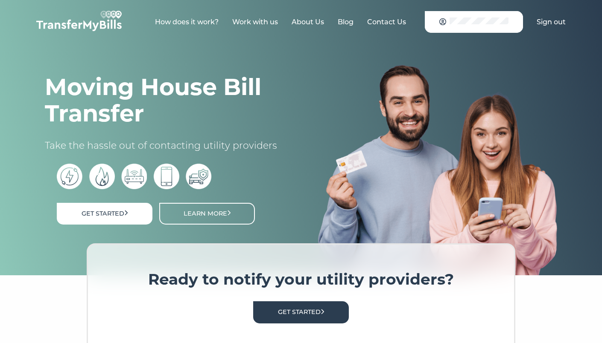
click at [388, 21] on link "Contact Us" at bounding box center [386, 22] width 39 height 8
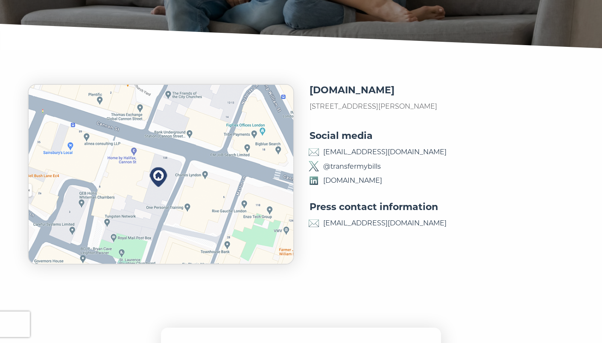
scroll to position [123, 0]
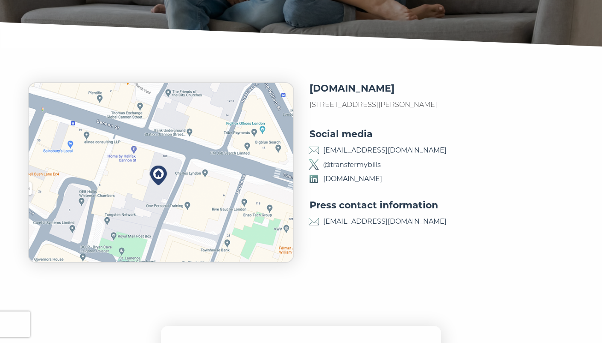
drag, startPoint x: 452, startPoint y: 148, endPoint x: 320, endPoint y: 151, distance: 131.4
click at [320, 151] on p "[EMAIL_ADDRESS][DOMAIN_NAME]" at bounding box center [440, 150] width 265 height 11
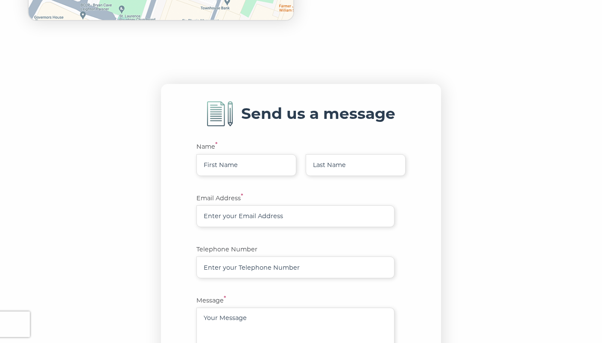
scroll to position [365, 0]
click at [258, 167] on input "text" at bounding box center [246, 165] width 100 height 22
type input "Dan"
click at [184, 185] on div "Send us a message Name * Dan Email Address * Telephone Number Message * Send en…" at bounding box center [301, 277] width 280 height 386
click at [222, 169] on input "Dan" at bounding box center [246, 165] width 100 height 22
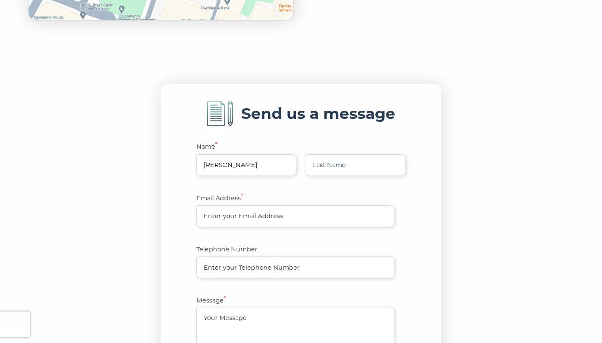
click at [178, 158] on div "Send us a message Name * Dan Email Address * Telephone Number Message * Send en…" at bounding box center [301, 277] width 280 height 386
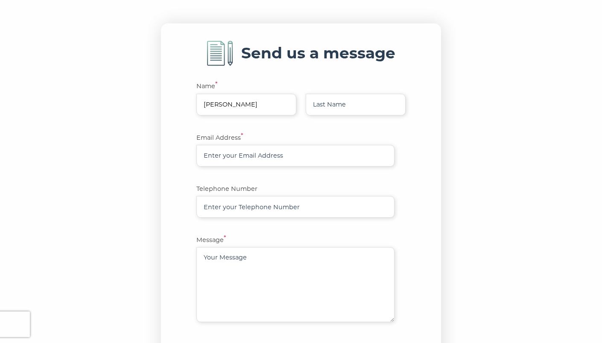
scroll to position [419, 0]
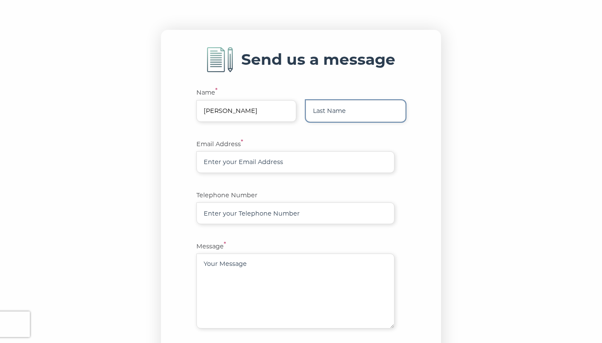
click at [377, 115] on input "text" at bounding box center [355, 111] width 100 height 22
type input "Gardner"
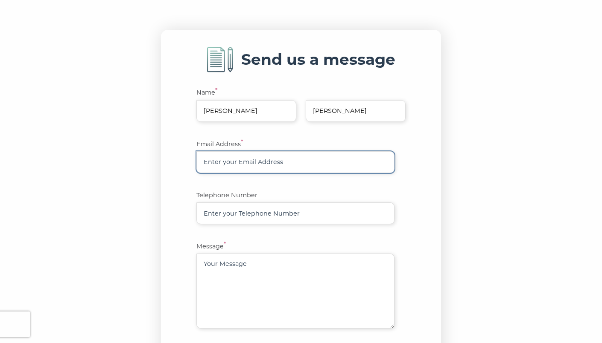
click at [287, 156] on input "email" at bounding box center [295, 162] width 198 height 22
click at [257, 161] on input "email" at bounding box center [295, 162] width 198 height 22
paste input "transfermybills.com"
type input "transfermybills.com@baddogdown.com"
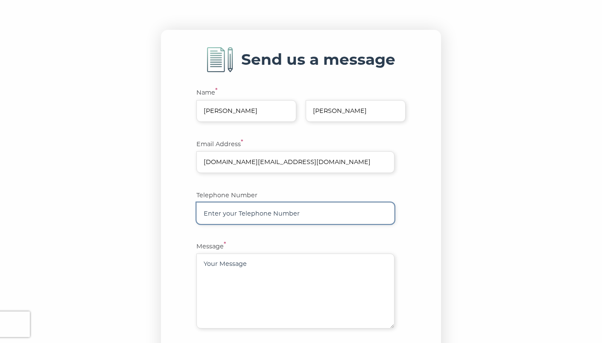
click at [273, 218] on input "text" at bounding box center [295, 214] width 198 height 22
type input "07515702353"
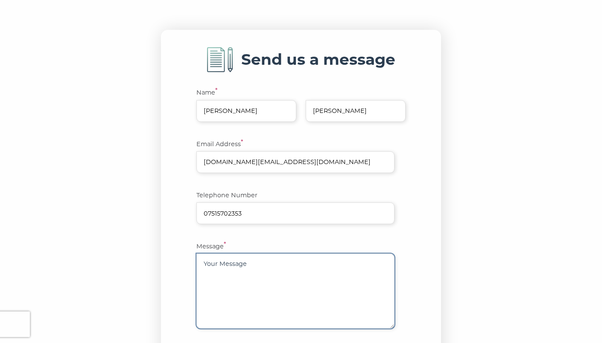
click at [253, 288] on textarea at bounding box center [295, 291] width 198 height 75
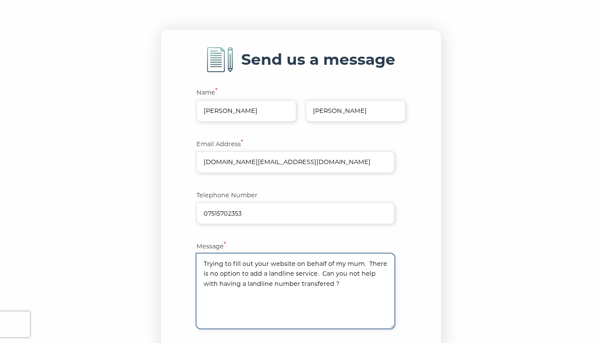
click at [319, 285] on textarea "Trying to fill out your website on behalf of my mum. There is no option to add …" at bounding box center [295, 291] width 198 height 75
click at [368, 283] on textarea "Trying to fill out your website on behalf of my mum. There is no option to add …" at bounding box center [295, 291] width 198 height 75
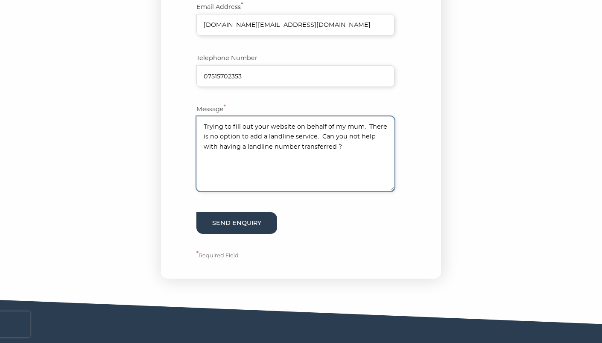
scroll to position [565, 0]
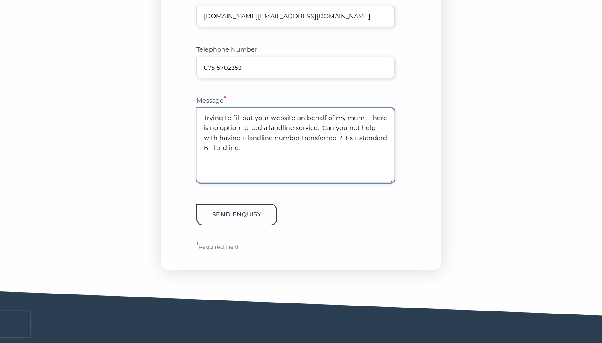
type textarea "Trying to fill out your website on behalf of my mum. There is no option to add …"
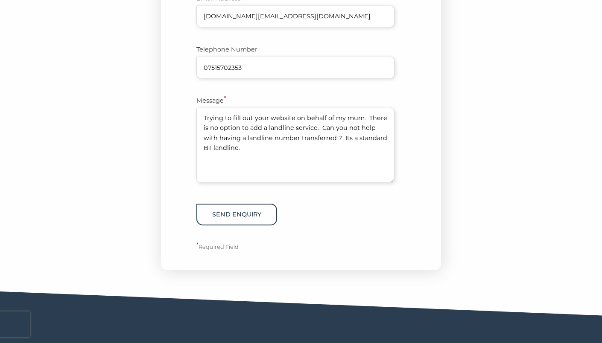
click at [238, 219] on button "Send enquiry" at bounding box center [236, 215] width 81 height 22
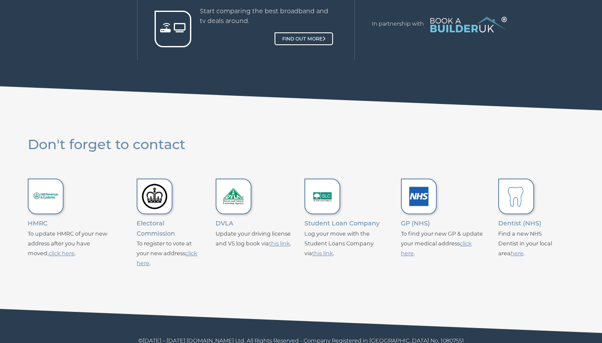
scroll to position [803, 0]
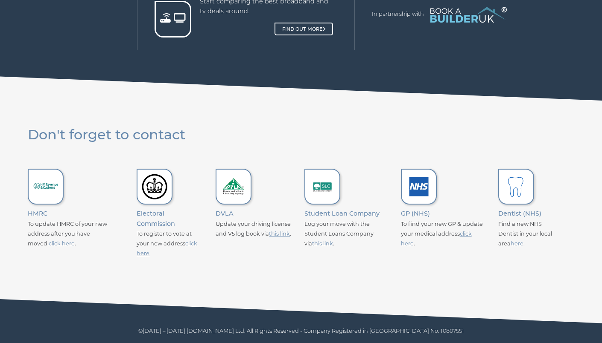
click at [276, 232] on link "this link" at bounding box center [279, 234] width 21 height 6
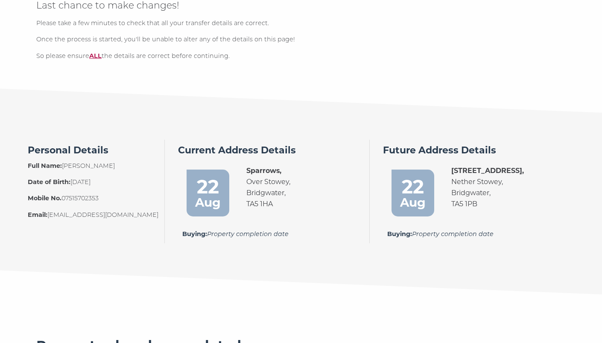
scroll to position [83, 0]
